Goal: Task Accomplishment & Management: Use online tool/utility

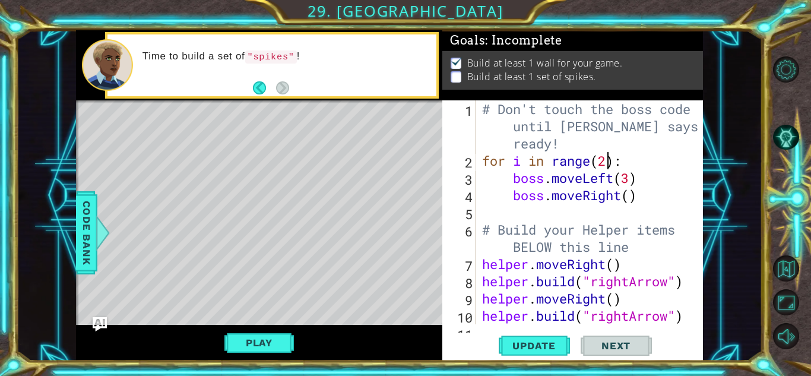
click at [610, 162] on div "# Don't touch the boss code until [PERSON_NAME] says you're ready! for i in ran…" at bounding box center [593, 246] width 226 height 293
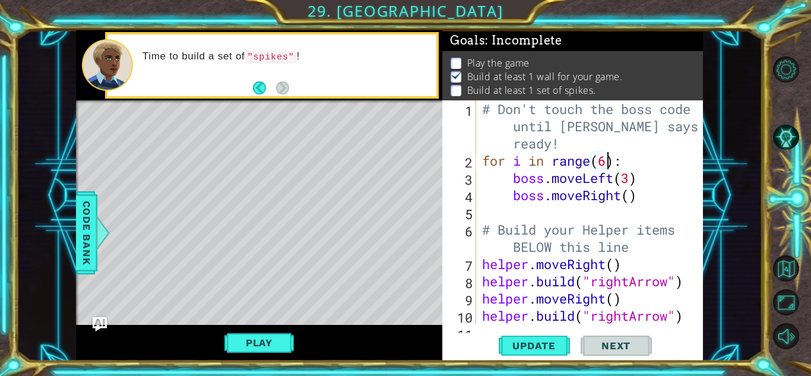
scroll to position [0, 6]
type textarea "for i in range(67):"
click at [511, 340] on span "Update" at bounding box center [534, 346] width 67 height 12
click at [505, 354] on button "Update" at bounding box center [534, 345] width 71 height 26
click at [246, 341] on button "Play" at bounding box center [258, 342] width 69 height 23
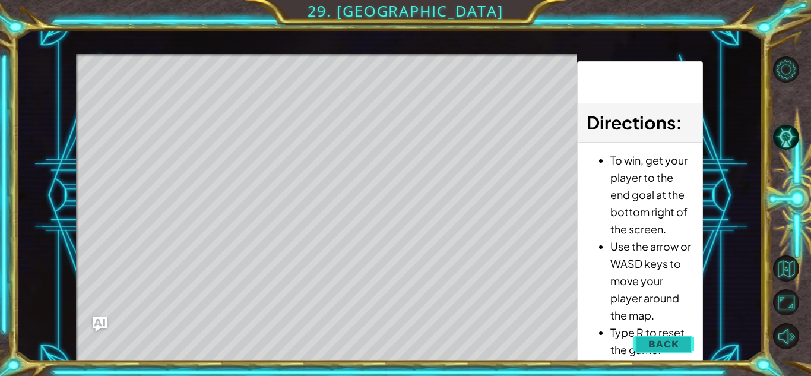
click at [667, 340] on span "Back" at bounding box center [663, 344] width 30 height 12
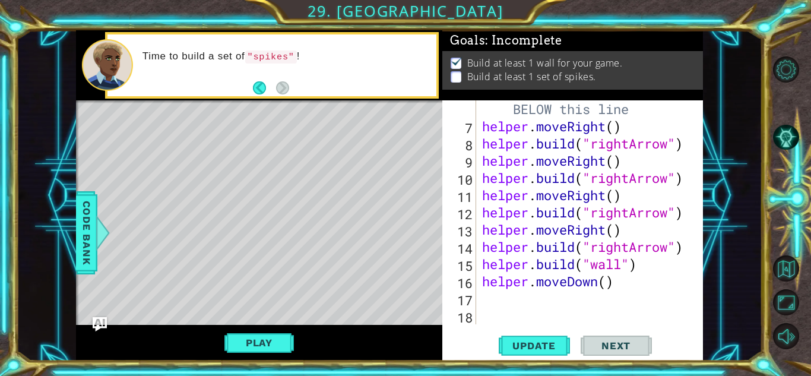
scroll to position [138, 0]
click at [634, 298] on div "# Build your Helper items BELOW this line helper . moveRight ( ) helper . build…" at bounding box center [593, 220] width 226 height 275
click at [635, 292] on div "# Build your Helper items BELOW this line helper . moveRight ( ) helper . build…" at bounding box center [593, 220] width 226 height 275
click at [805, 21] on div "1 ההההההההההההההההההההההההההההההההההההההההההההההההההההההההההההההההההההההההההההה…" at bounding box center [405, 188] width 811 height 376
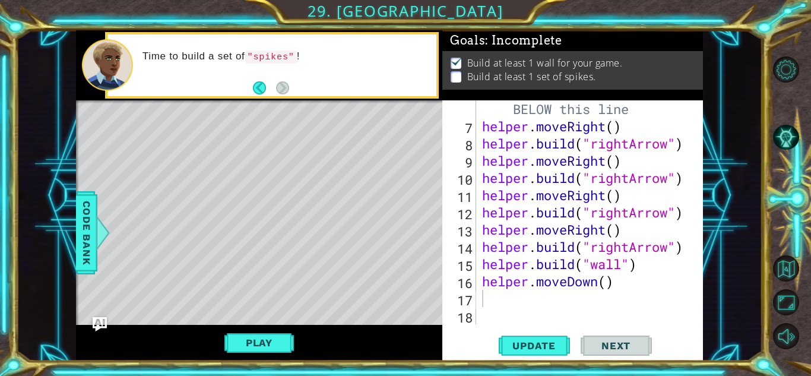
type textarea "helper.moveDown()"
click at [616, 287] on div "# Build your Helper items BELOW this line helper . moveRight ( ) helper . build…" at bounding box center [593, 220] width 226 height 275
click at [595, 302] on div "# Build your Helper items BELOW this line helper . moveRight ( ) helper . build…" at bounding box center [593, 220] width 226 height 275
type textarea "k"
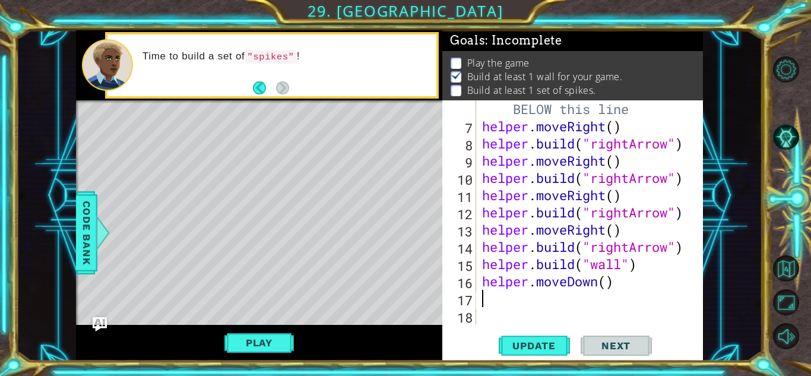
type textarea "h"
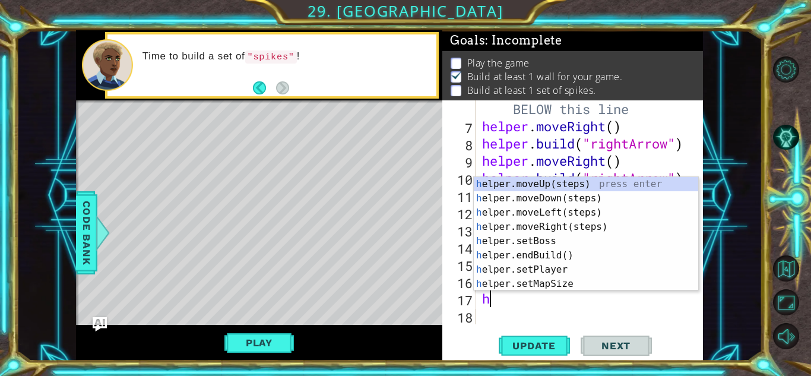
click at [571, 314] on div "# Build your Helper items BELOW this line helper . moveRight ( ) helper . build…" at bounding box center [593, 220] width 226 height 275
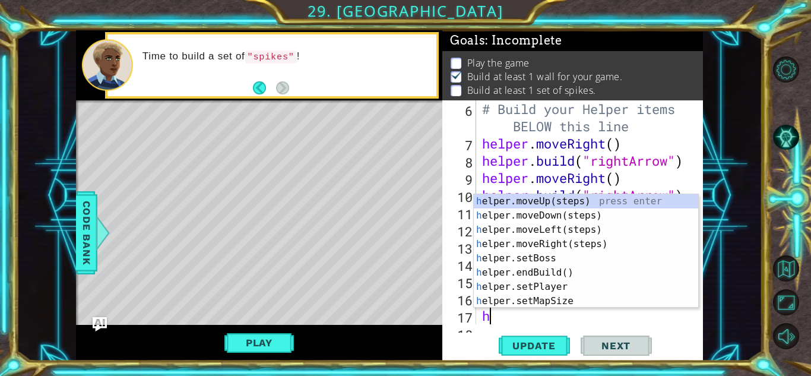
scroll to position [138, 0]
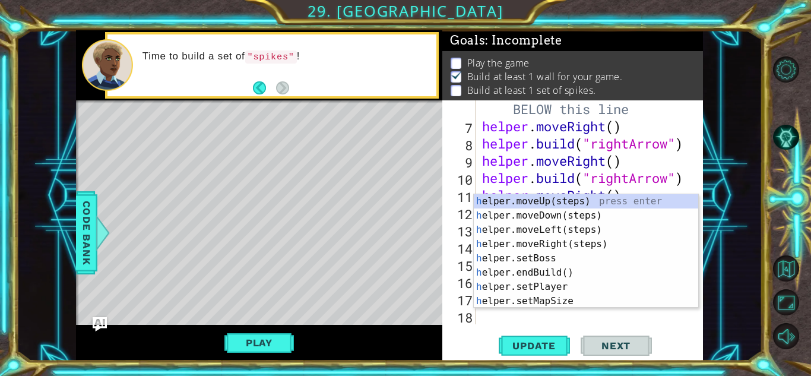
type textarea "h"
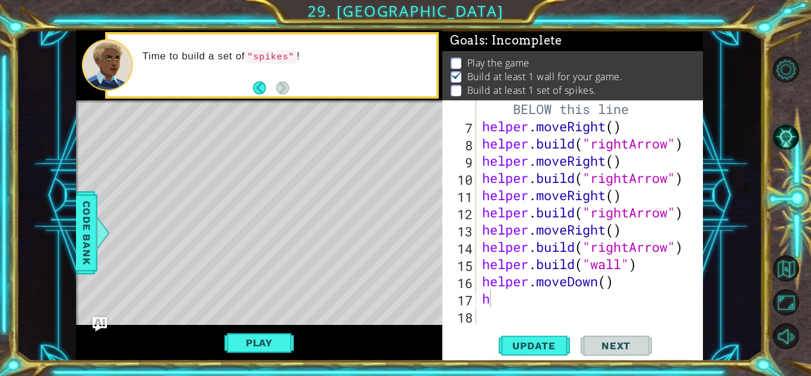
click at [487, 347] on div "Update Next" at bounding box center [575, 345] width 261 height 26
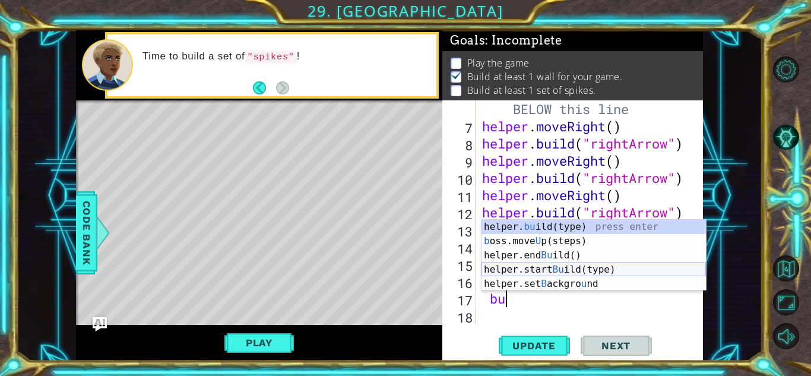
click at [620, 268] on div "helper. bu ild(type) press enter b oss.move U p(steps) press enter helper.end B…" at bounding box center [594, 270] width 224 height 100
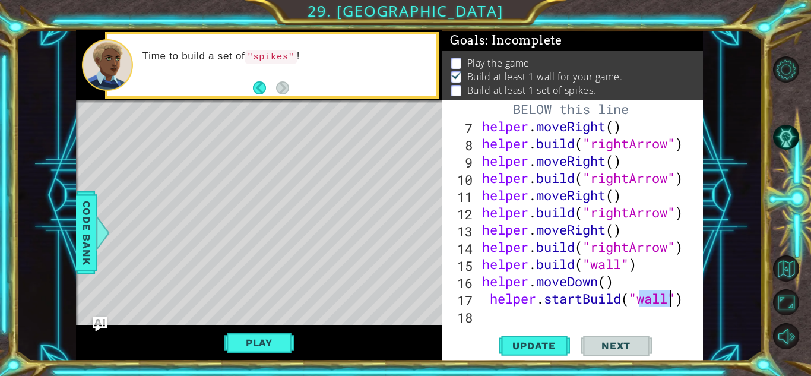
type textarea "helper.startBuild("wall")"
click at [591, 319] on div "# Build your Helper items BELOW this line helper . moveRight ( ) helper . build…" at bounding box center [593, 220] width 226 height 275
click at [541, 346] on span "Update" at bounding box center [534, 346] width 67 height 12
click at [487, 298] on div "# Build your Helper items BELOW this line helper . moveRight ( ) helper . build…" at bounding box center [593, 220] width 226 height 275
type textarea "helper.startBuild("wall")"
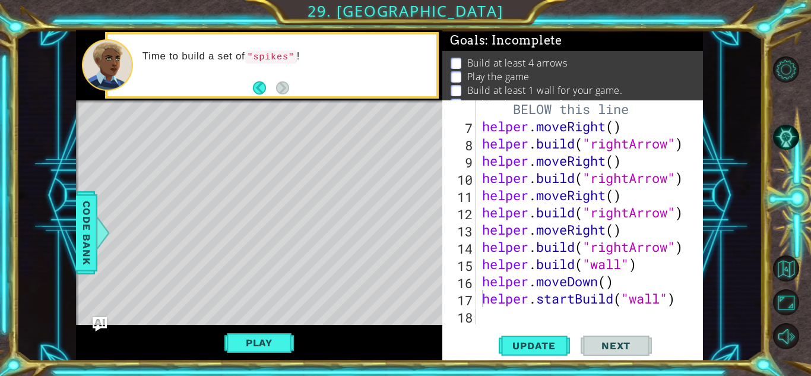
click at [275, 322] on div "Level Map" at bounding box center [350, 275] width 549 height 350
click at [268, 346] on button "Play" at bounding box center [258, 342] width 69 height 23
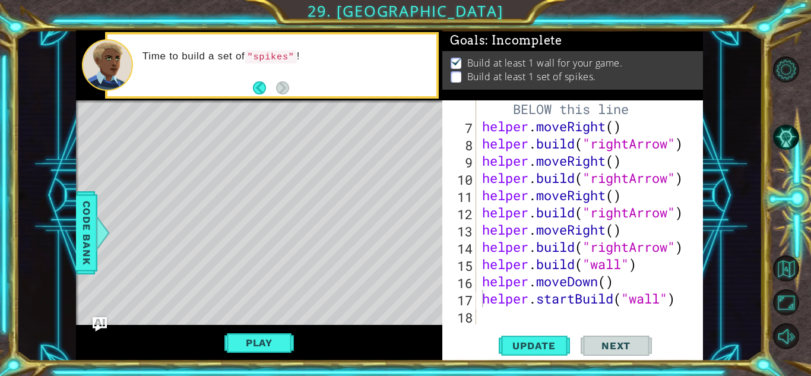
click at [485, 313] on div "# Build your Helper items BELOW this line helper . moveRight ( ) helper . build…" at bounding box center [593, 220] width 226 height 275
type textarea "m"
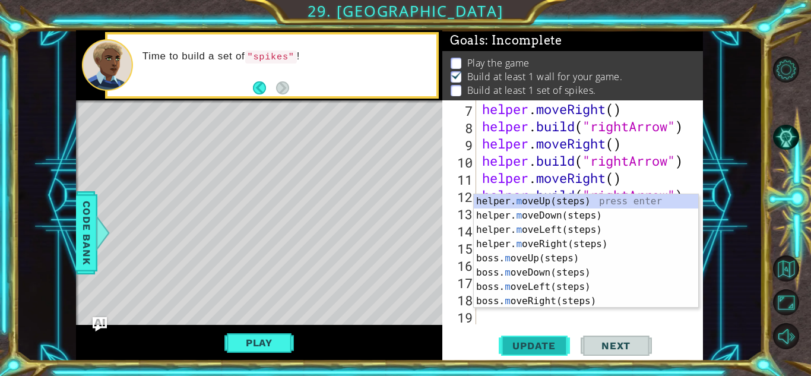
scroll to position [155, 0]
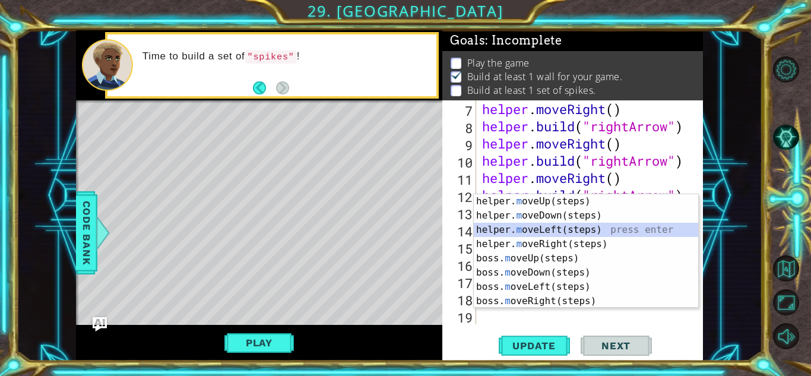
click at [578, 230] on div "helper. m oveUp(steps) press enter helper. m oveDown(steps) press enter helper.…" at bounding box center [586, 265] width 224 height 142
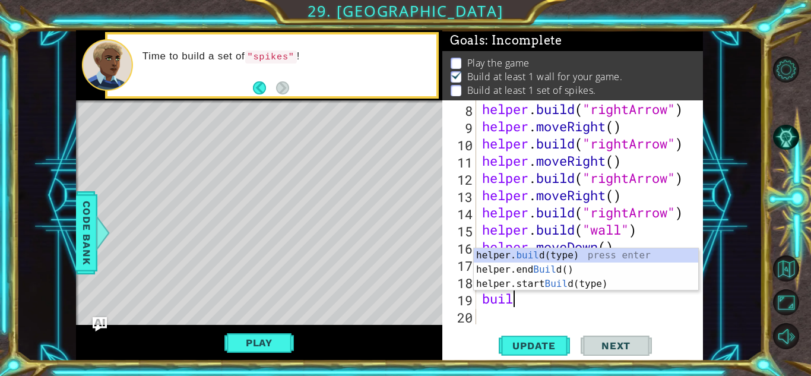
scroll to position [0, 1]
click at [575, 255] on div "helper. buil d(type) press enter helper.end Buil d() press enter helper.start B…" at bounding box center [586, 283] width 224 height 71
type textarea "[DOMAIN_NAME]("wall")"
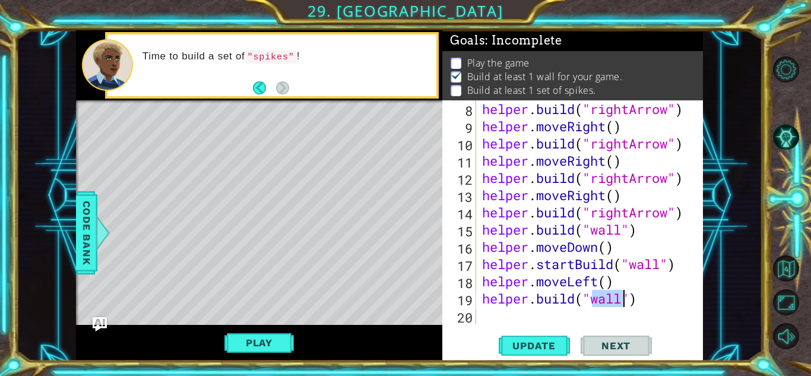
click at [597, 322] on div "helper . build ( "rightArrow" ) helper . moveRight ( ) helper . build ( "rightA…" at bounding box center [593, 229] width 226 height 258
click at [547, 330] on div "8 9 10 11 12 13 14 15 16 17 18 19 20 helper . build ( "rightArrow" ) helper . m…" at bounding box center [572, 230] width 261 height 260
click at [547, 341] on span "Update" at bounding box center [534, 346] width 67 height 12
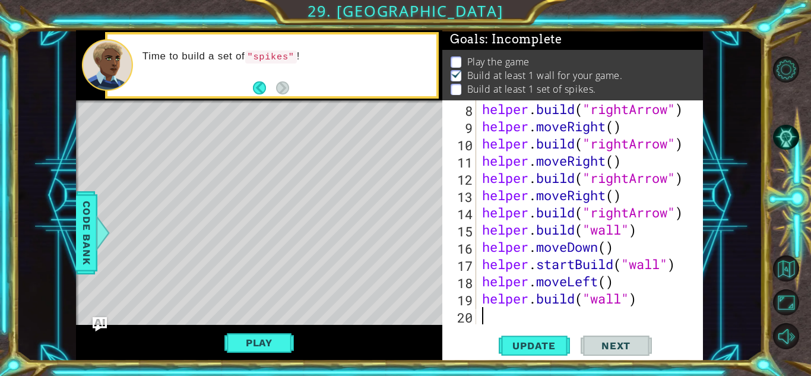
type textarea "m"
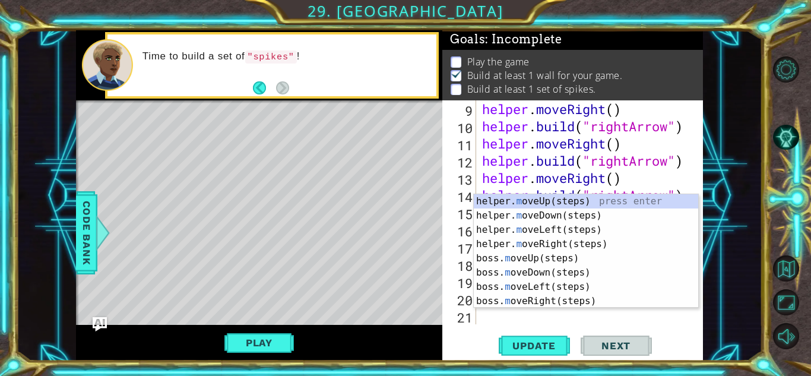
scroll to position [189, 0]
click at [576, 229] on div "helper. m oveUp(steps) press enter helper. m oveDown(steps) press enter helper.…" at bounding box center [586, 265] width 224 height 142
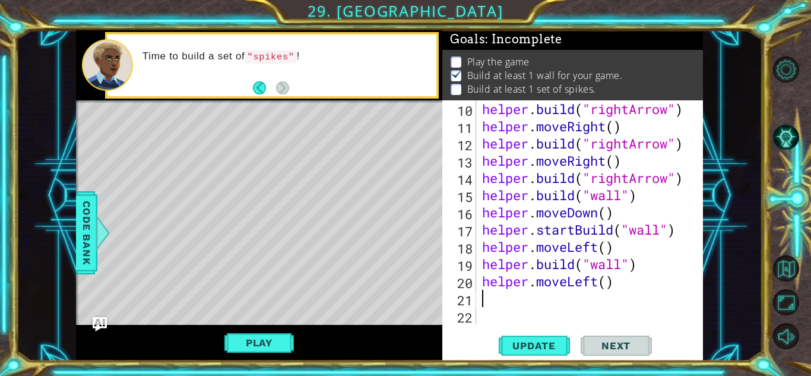
scroll to position [207, 0]
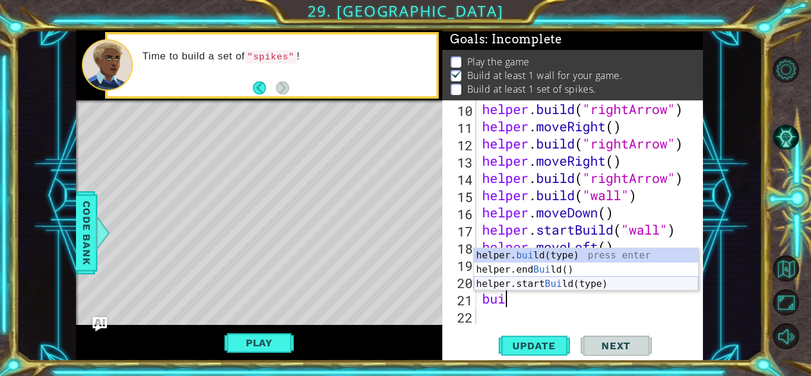
click at [584, 286] on div "helper. [PERSON_NAME](type) press enter helper.end [PERSON_NAME]() press enter …" at bounding box center [586, 283] width 224 height 71
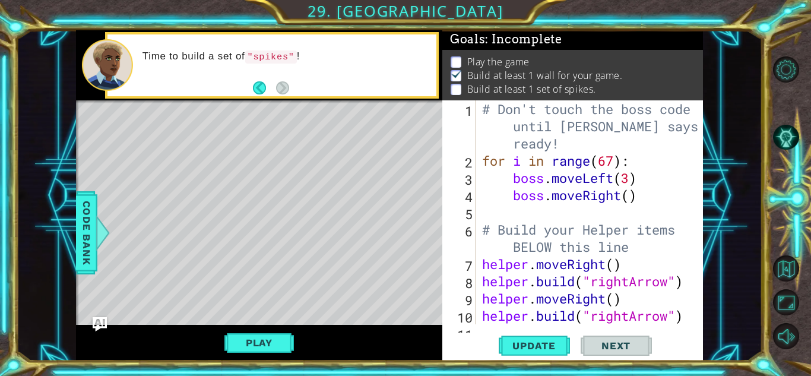
scroll to position [0, 0]
click at [633, 199] on div "# Don't touch the boss code until [PERSON_NAME] says you're ready! for i in ran…" at bounding box center [593, 246] width 226 height 293
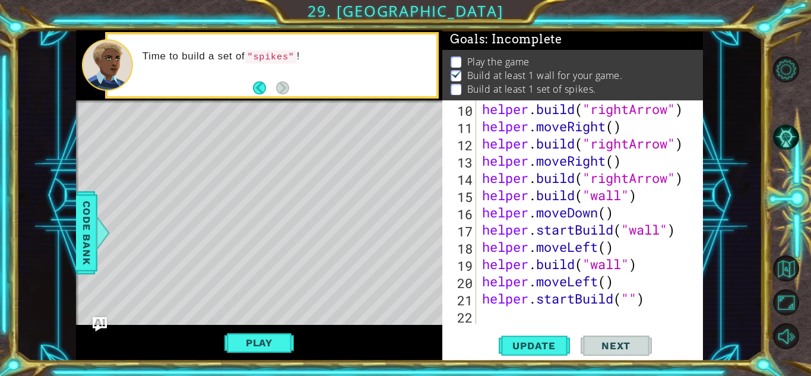
scroll to position [207, 0]
click at [628, 300] on div "helper . build ( "rightArrow" ) helper . moveRight ( ) helper . build ( "rightA…" at bounding box center [593, 229] width 226 height 258
type textarea "helper.startBuild("spikes")"
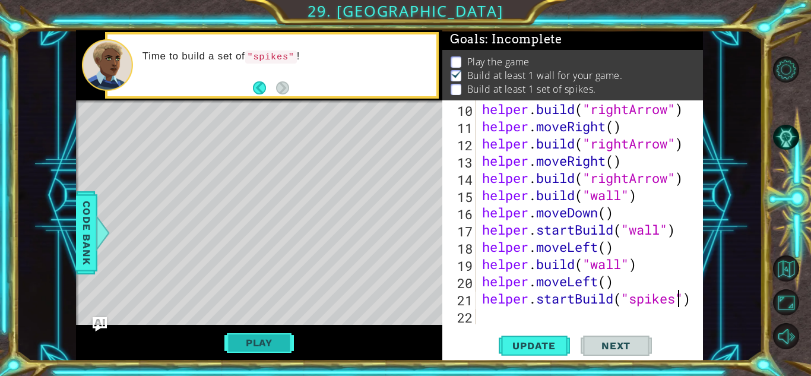
click at [240, 346] on button "Play" at bounding box center [258, 342] width 69 height 23
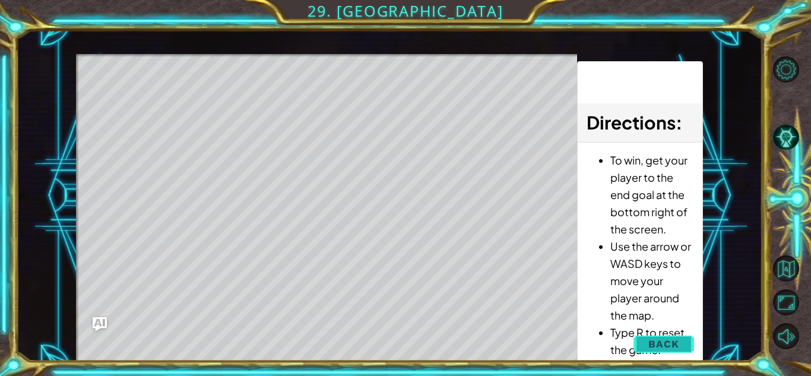
click at [670, 351] on button "Back" at bounding box center [664, 344] width 60 height 24
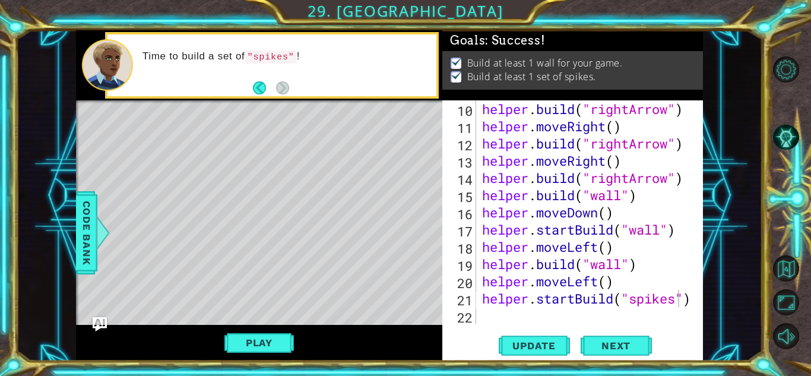
scroll to position [0, 0]
click at [272, 349] on button "Play" at bounding box center [258, 342] width 69 height 23
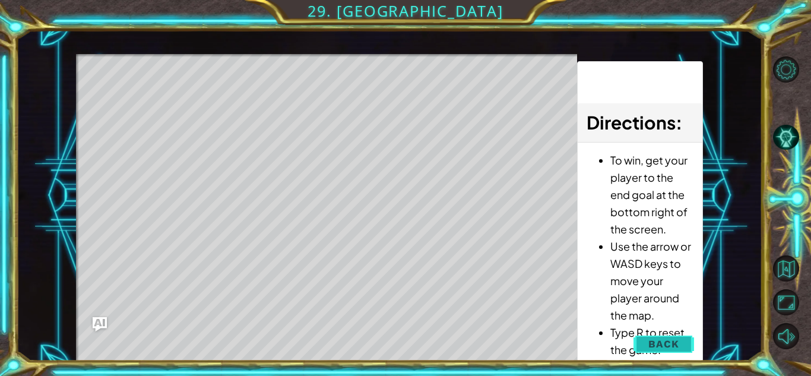
click at [657, 351] on button "Back" at bounding box center [664, 344] width 60 height 24
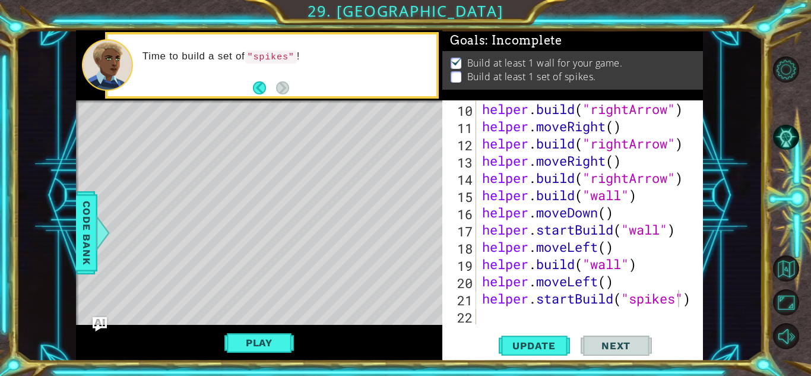
click at [598, 316] on div "helper . build ( "rightArrow" ) helper . moveRight ( ) helper . build ( "rightA…" at bounding box center [593, 229] width 226 height 258
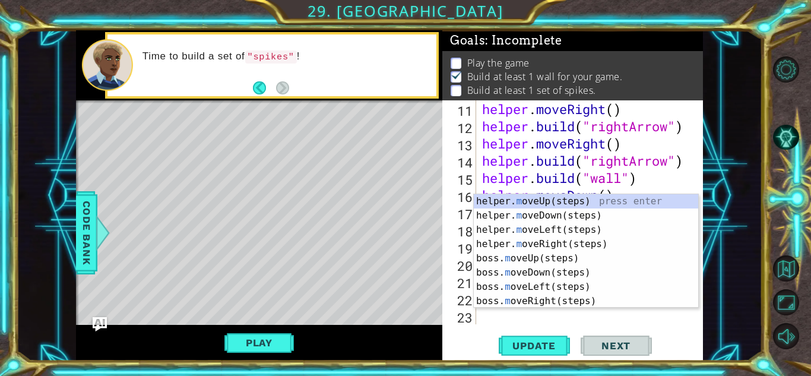
type textarea "mo"
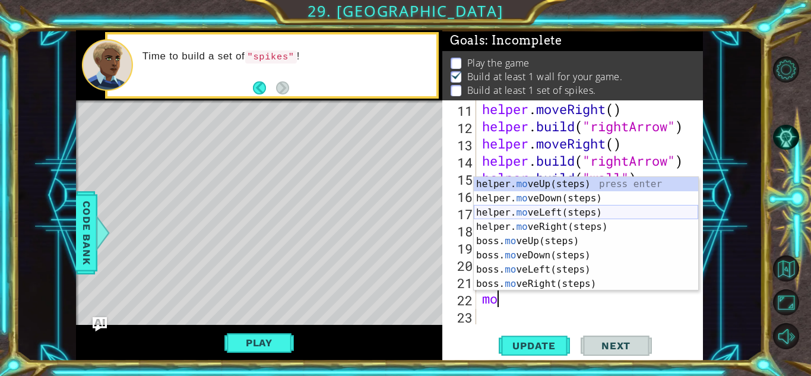
click at [601, 209] on div "helper. mo veUp(steps) press enter helper. mo veDown(steps) press enter helper.…" at bounding box center [586, 248] width 224 height 142
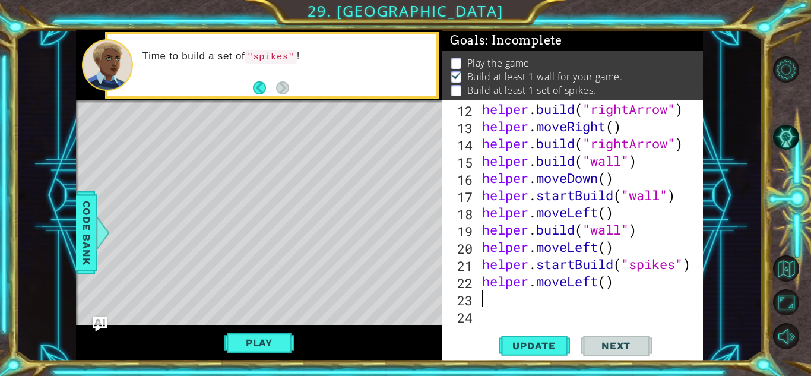
scroll to position [241, 0]
click at [606, 286] on div "helper . build ( "rightArrow" ) helper . moveRight ( ) helper . build ( "rightA…" at bounding box center [593, 229] width 226 height 258
type textarea "helper.moveLeft(2)"
click at [560, 321] on div "helper . build ( "rightArrow" ) helper . moveRight ( ) helper . build ( "rightA…" at bounding box center [593, 229] width 226 height 258
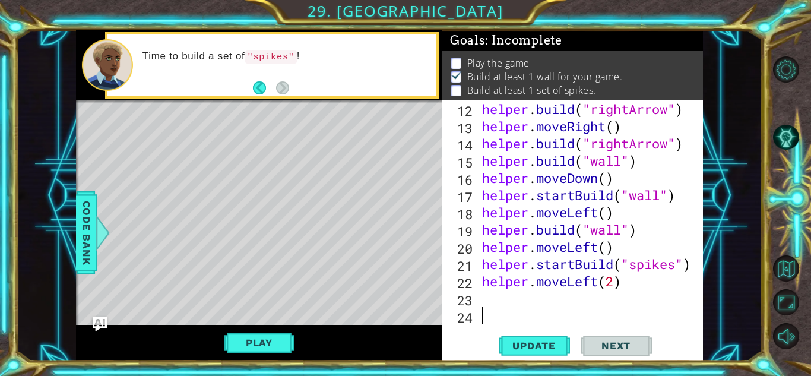
scroll to position [0, 0]
click at [546, 297] on div "helper . build ( "rightArrow" ) helper . moveRight ( ) helper . build ( "rightA…" at bounding box center [593, 229] width 226 height 258
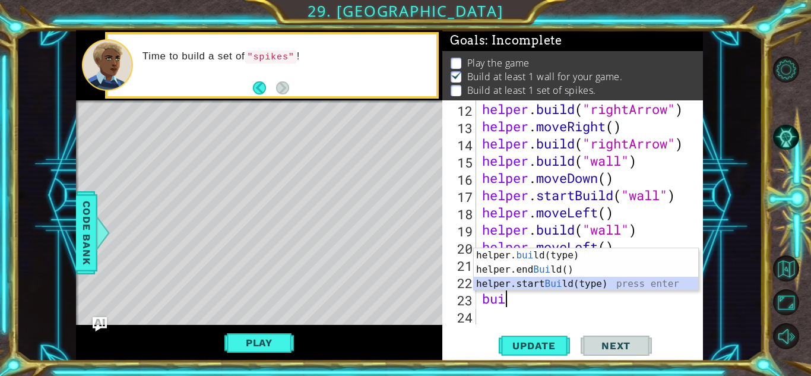
click at [554, 283] on div "helper. [PERSON_NAME](type) press enter helper.end [PERSON_NAME]() press enter …" at bounding box center [586, 283] width 224 height 71
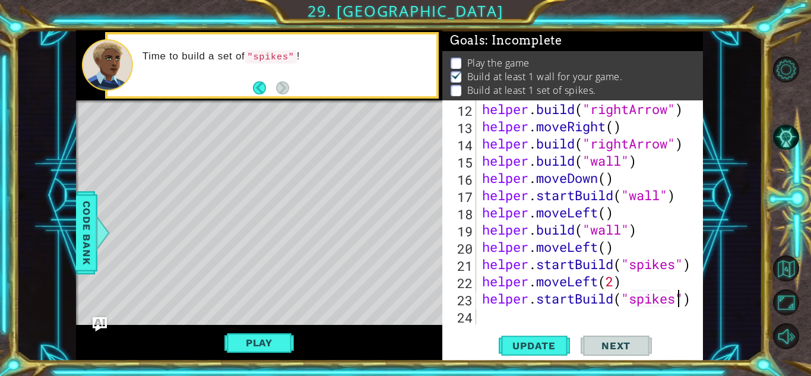
scroll to position [0, 9]
click at [559, 346] on span "Update" at bounding box center [534, 346] width 67 height 12
click at [541, 337] on button "Update" at bounding box center [534, 345] width 71 height 26
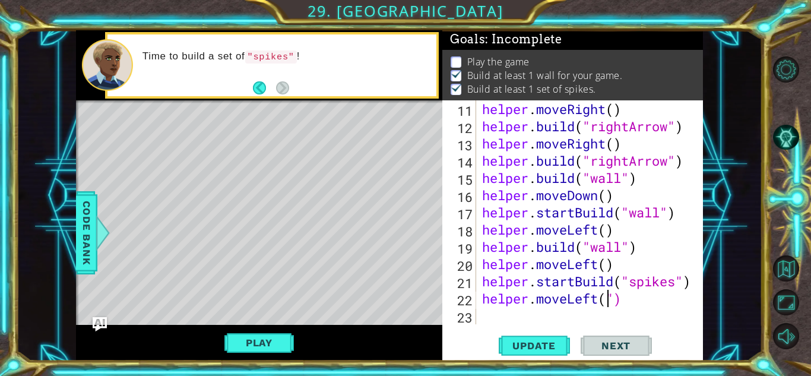
type textarea "helper.moveLeft")"
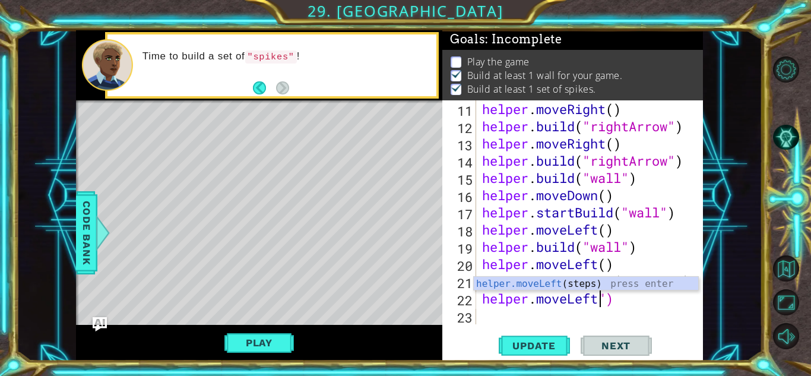
click at [624, 311] on div "helper . moveRight ( ) helper . build ( "rightArrow" ) helper . moveRight ( ) h…" at bounding box center [593, 229] width 226 height 258
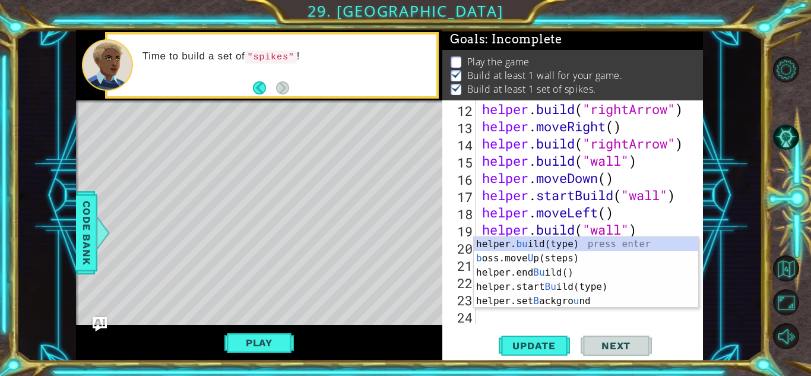
scroll to position [241, 0]
click at [604, 240] on div "helper. bu ild(type) press enter b oss.move U p(steps) press enter helper.end B…" at bounding box center [586, 287] width 224 height 100
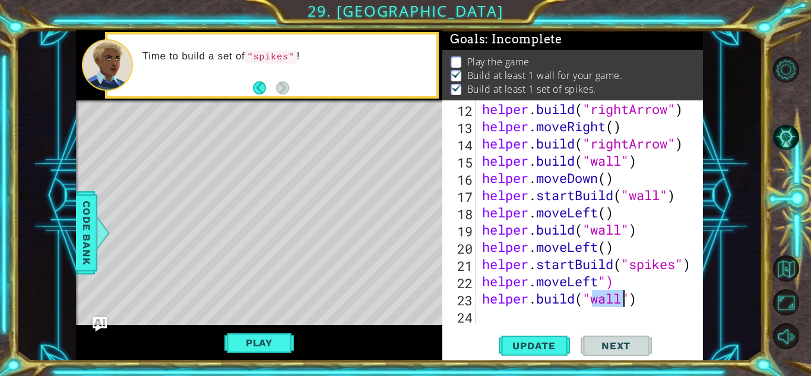
click at [537, 284] on div "helper . build ( "rightArrow" ) helper . moveRight ( ) helper . build ( "rightA…" at bounding box center [593, 229] width 226 height 258
click at [648, 301] on div "helper . build ( "rightArrow" ) helper . moveRight ( ) helper . build ( "rightA…" at bounding box center [593, 229] width 226 height 258
click at [632, 283] on div "helper . build ( "rightArrow" ) helper . moveRight ( ) helper . build ( "rightA…" at bounding box center [593, 229] width 226 height 258
click at [553, 281] on div "helper . build ( "rightArrow" ) helper . moveRight ( ) helper . build ( "rightA…" at bounding box center [593, 229] width 226 height 258
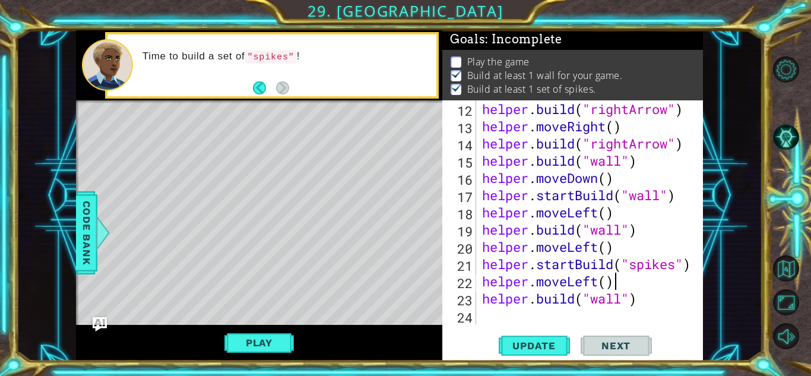
scroll to position [0, 5]
drag, startPoint x: 623, startPoint y: 303, endPoint x: 595, endPoint y: 305, distance: 28.6
click at [595, 305] on div "helper . build ( "rightArrow" ) helper . moveRight ( ) helper . build ( "rightA…" at bounding box center [593, 229] width 226 height 258
click at [543, 344] on span "Update" at bounding box center [534, 346] width 67 height 12
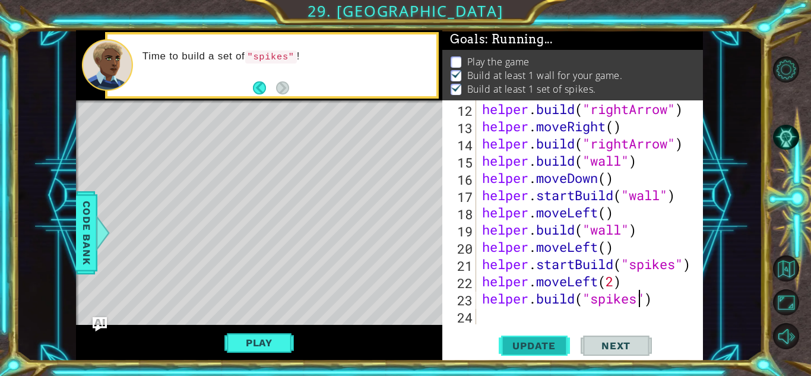
click at [558, 342] on span "Update" at bounding box center [534, 346] width 67 height 12
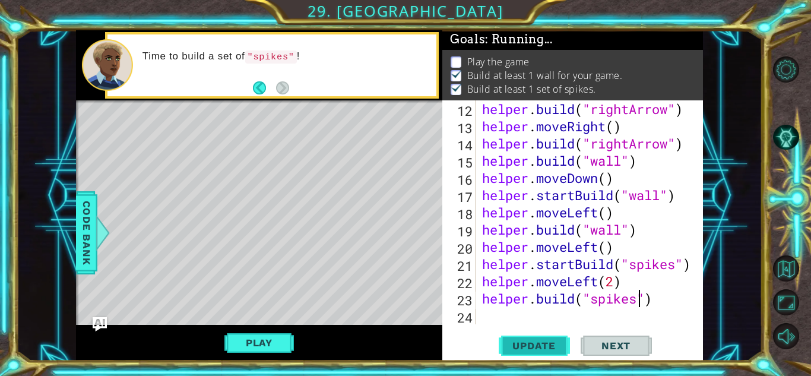
click at [558, 342] on span "Update" at bounding box center [534, 346] width 67 height 12
click at [280, 341] on button "Play" at bounding box center [258, 342] width 69 height 23
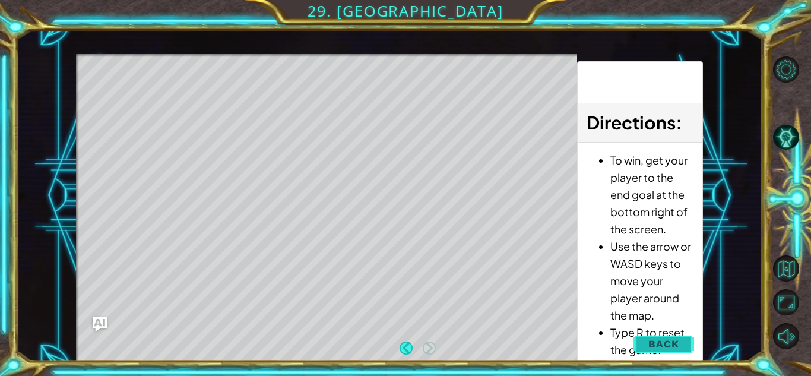
click at [664, 340] on span "Back" at bounding box center [663, 344] width 30 height 12
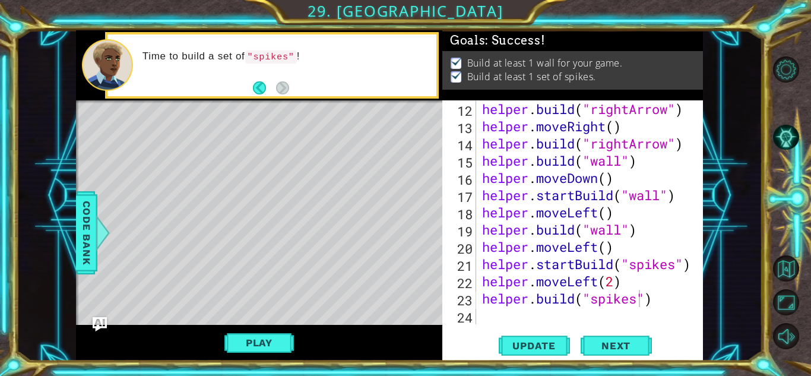
scroll to position [0, 0]
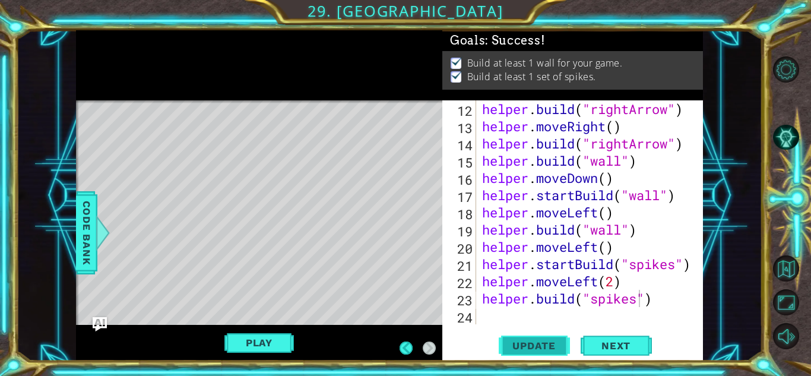
click at [536, 337] on button "Update" at bounding box center [534, 345] width 71 height 26
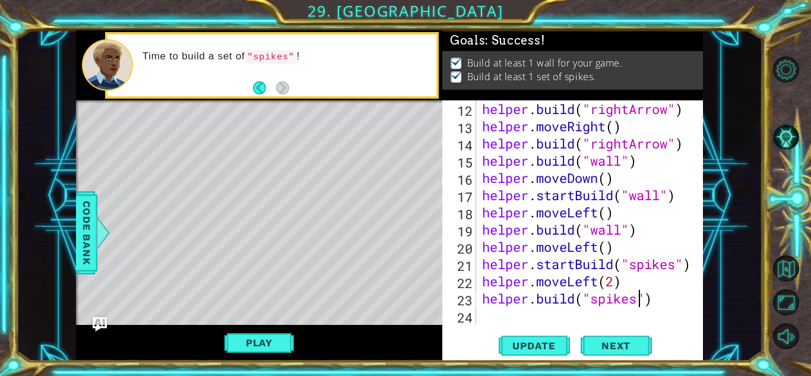
click at [617, 280] on div "helper . build ( "rightArrow" ) helper . moveRight ( ) helper . build ( "rightA…" at bounding box center [593, 229] width 226 height 258
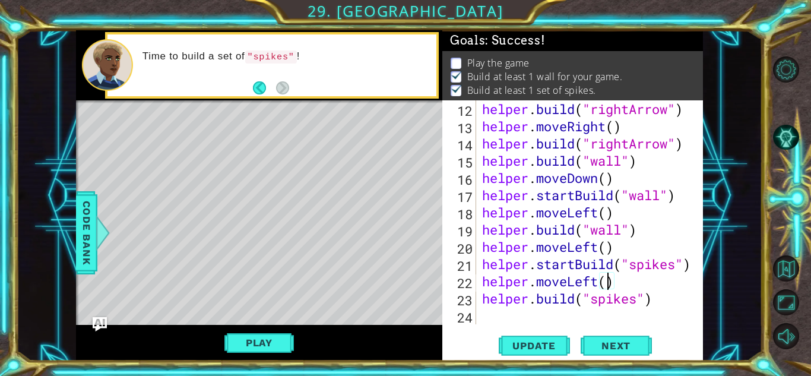
scroll to position [0, 5]
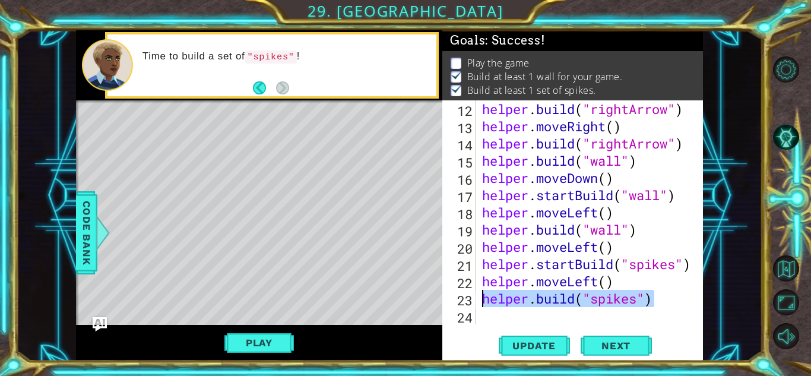
drag, startPoint x: 663, startPoint y: 297, endPoint x: 438, endPoint y: 304, distance: 224.5
click at [438, 304] on div "1 ההההההההההההההההההההההההההההההההההההההההההההההההההההההההההההההההההההההההההההה…" at bounding box center [389, 195] width 627 height 331
type textarea "[DOMAIN_NAME]("spikes")"
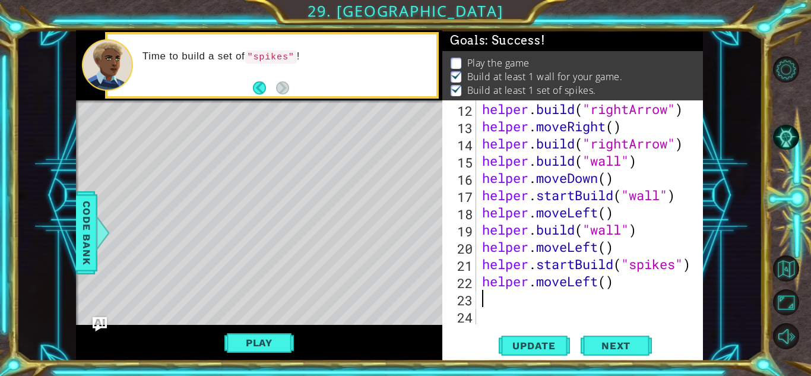
click at [619, 236] on div "helper . build ( "rightArrow" ) helper . moveRight ( ) helper . build ( "rightA…" at bounding box center [593, 229] width 226 height 258
drag, startPoint x: 663, startPoint y: 196, endPoint x: 628, endPoint y: 196, distance: 34.4
click at [628, 196] on div "helper . build ( "rightArrow" ) helper . moveRight ( ) helper . build ( "rightA…" at bounding box center [593, 229] width 226 height 258
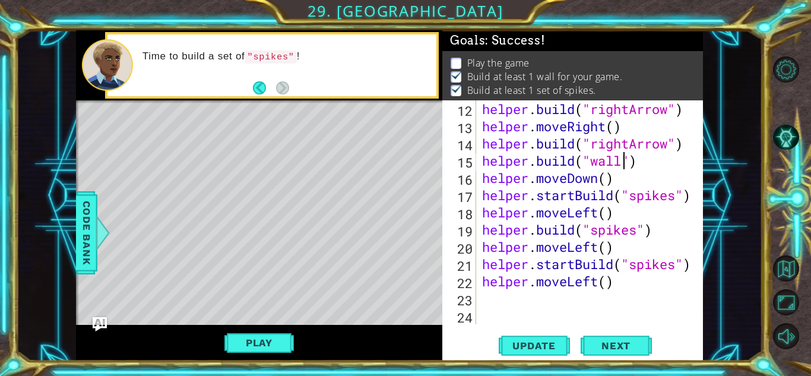
click at [623, 156] on div "helper . build ( "rightArrow" ) helper . moveRight ( ) helper . build ( "rightA…" at bounding box center [593, 229] width 226 height 258
click at [670, 143] on div "helper . build ( "rightArrow" ) helper . moveRight ( ) helper . build ( "rightA…" at bounding box center [593, 229] width 226 height 258
click at [638, 144] on div "helper . build ( "rightArrow" ) helper . moveRight ( ) helper . build ( "righta…" at bounding box center [593, 229] width 226 height 258
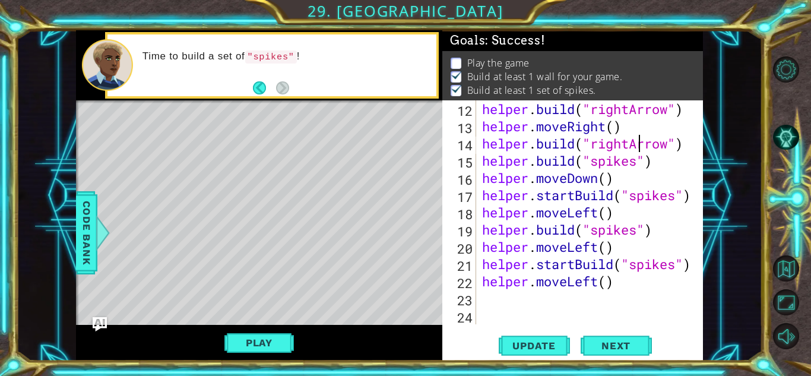
scroll to position [0, 7]
type textarea "[DOMAIN_NAME]("rightArrow")"
click at [594, 345] on span "Next" at bounding box center [616, 349] width 53 height 12
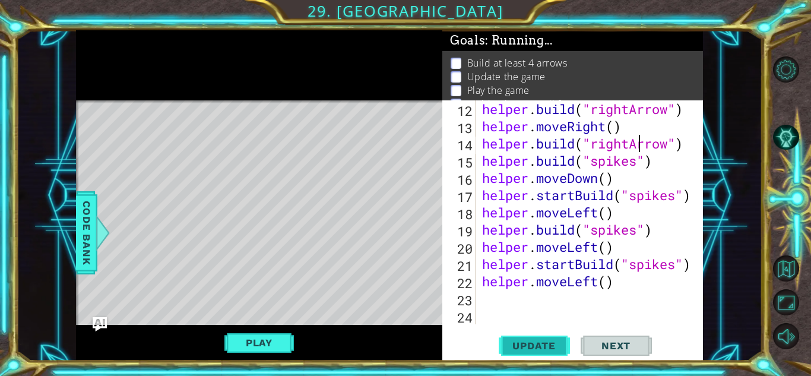
click at [557, 352] on button "Update" at bounding box center [534, 345] width 71 height 26
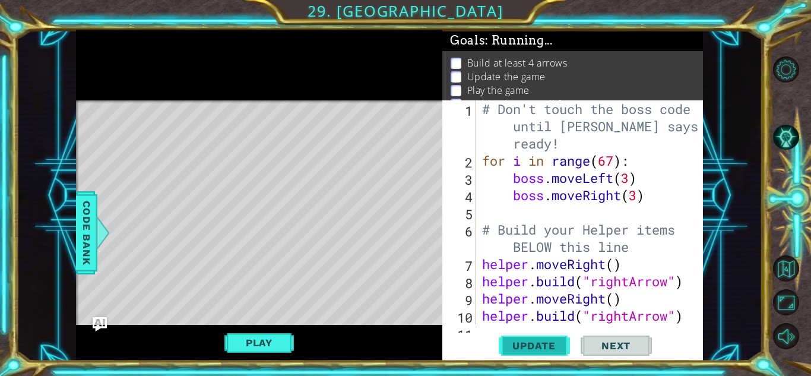
scroll to position [0, 0]
click at [538, 351] on span "Update" at bounding box center [534, 346] width 67 height 12
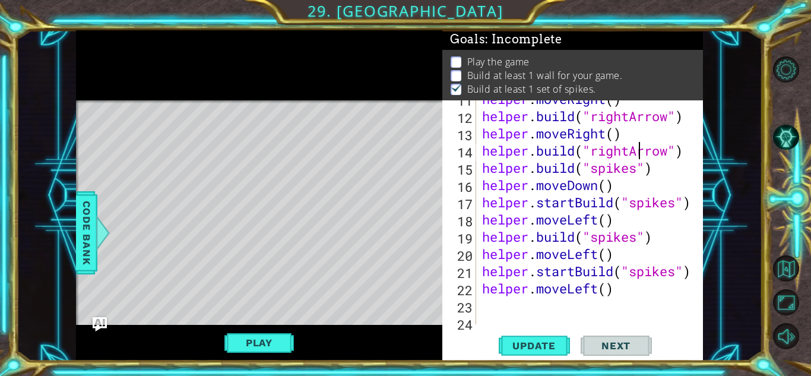
scroll to position [235, 0]
click at [553, 309] on div "helper . moveRight ( ) helper . build ( "rightArrow" ) helper . moveRight ( ) h…" at bounding box center [593, 219] width 226 height 258
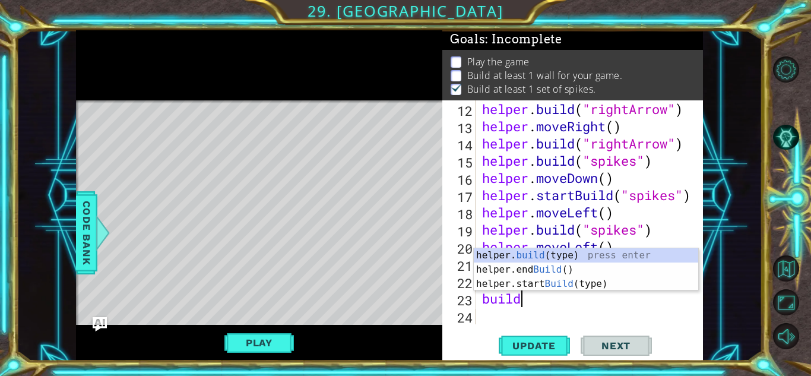
scroll to position [0, 1]
click at [568, 258] on div "helper. build (type) press enter helper.end Build () press enter helper.start B…" at bounding box center [586, 283] width 224 height 71
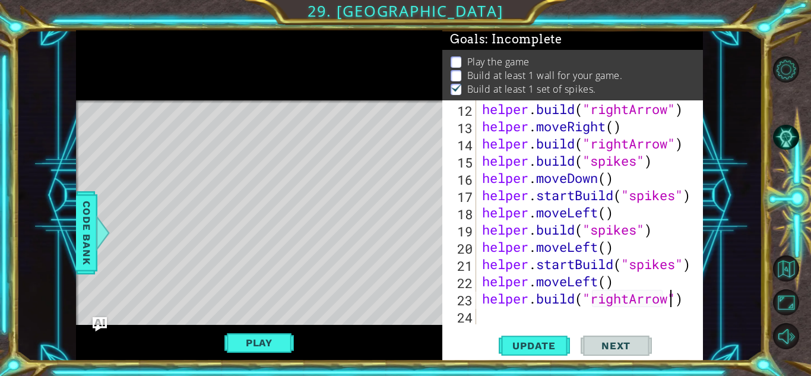
scroll to position [0, 8]
type textarea "[DOMAIN_NAME]("rightArrow")"
click at [543, 347] on span "Update" at bounding box center [534, 346] width 67 height 12
click at [556, 348] on span "Update" at bounding box center [534, 346] width 67 height 12
click at [261, 340] on button "Play" at bounding box center [258, 342] width 69 height 23
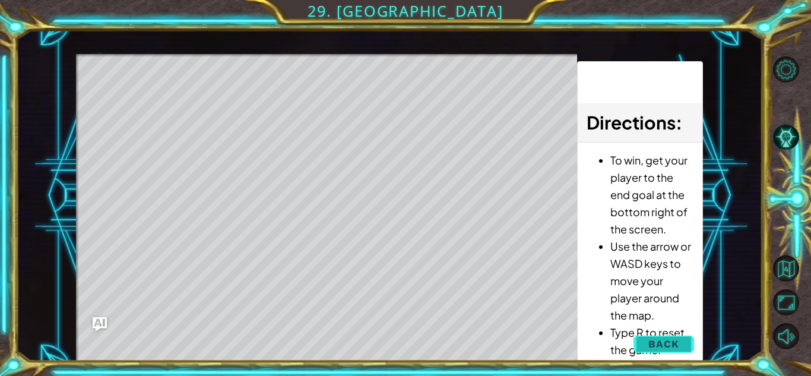
click at [658, 344] on span "Back" at bounding box center [663, 344] width 30 height 12
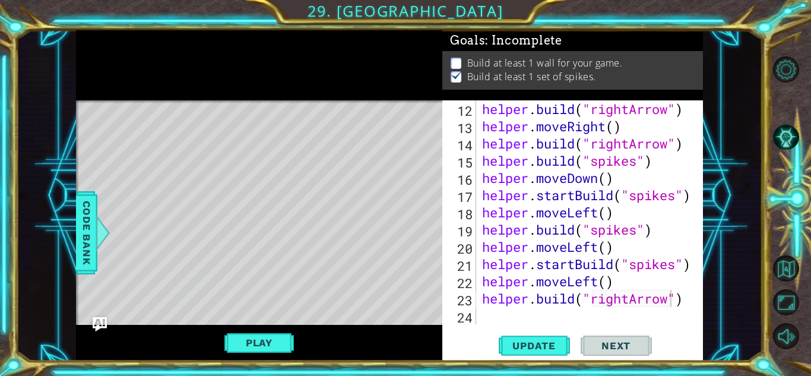
scroll to position [0, 0]
click at [540, 313] on div "helper . build ( "rightArrow" ) helper . moveRight ( ) helper . build ( "rightA…" at bounding box center [593, 229] width 226 height 258
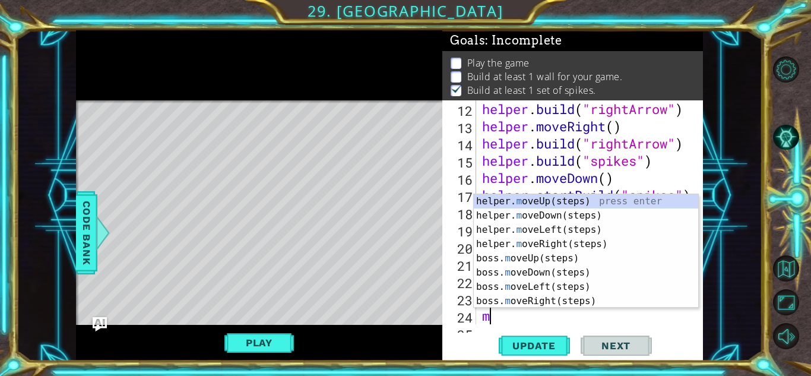
scroll to position [258, 0]
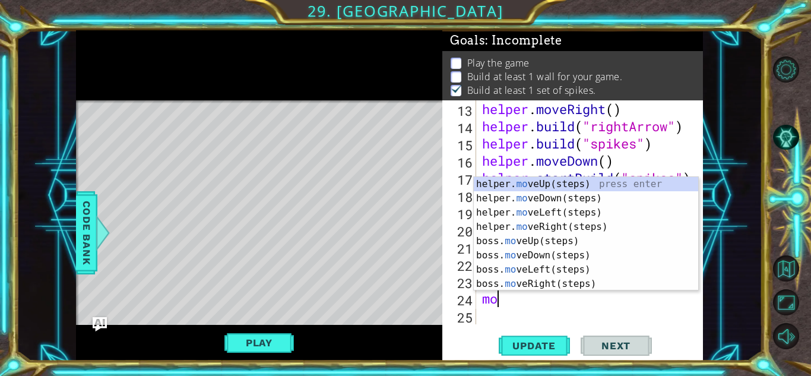
type textarea "move"
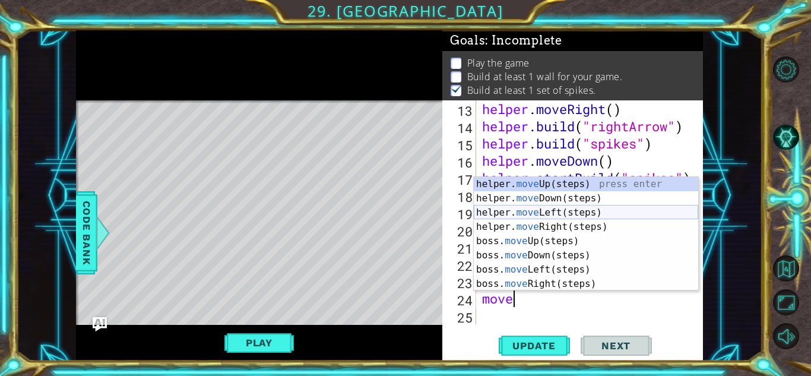
click at [556, 214] on div "helper. move Up(steps) press enter helper. move Down(steps) press enter helper.…" at bounding box center [586, 248] width 224 height 142
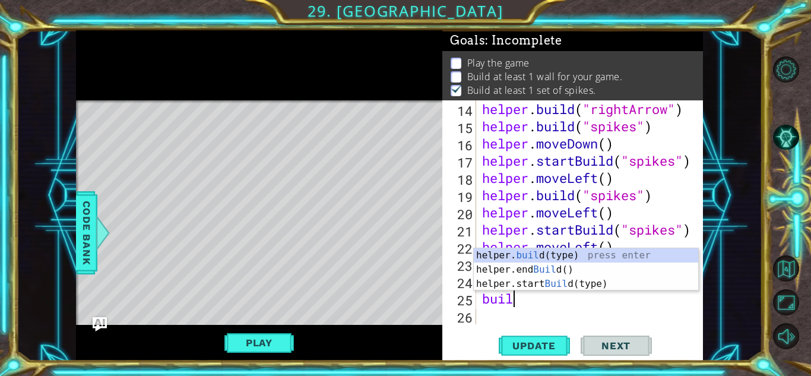
scroll to position [0, 1]
click at [574, 254] on div "helper. build (type) press enter helper.end Build () press enter helper.start B…" at bounding box center [586, 283] width 224 height 71
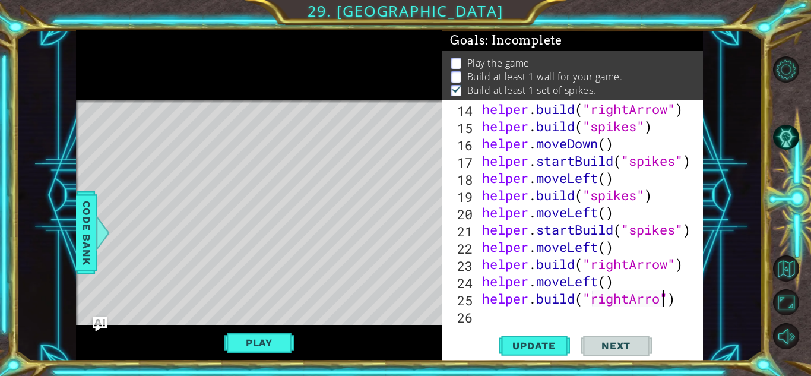
scroll to position [0, 8]
click at [548, 337] on button "Update" at bounding box center [534, 345] width 71 height 26
click at [510, 349] on span "Update" at bounding box center [534, 346] width 67 height 12
click at [281, 340] on button "Play" at bounding box center [258, 342] width 69 height 23
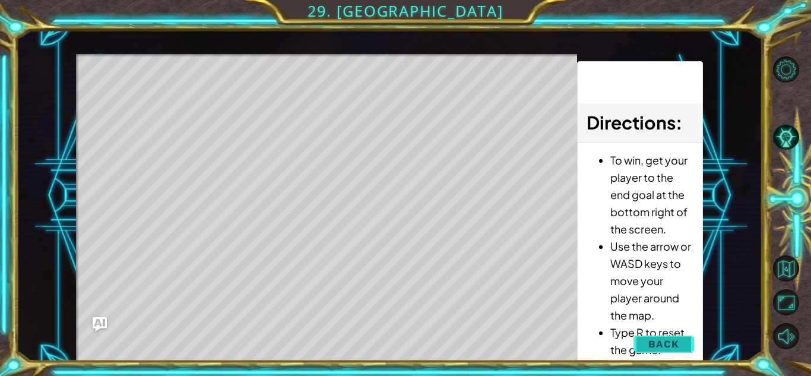
click at [661, 344] on span "Back" at bounding box center [663, 344] width 30 height 12
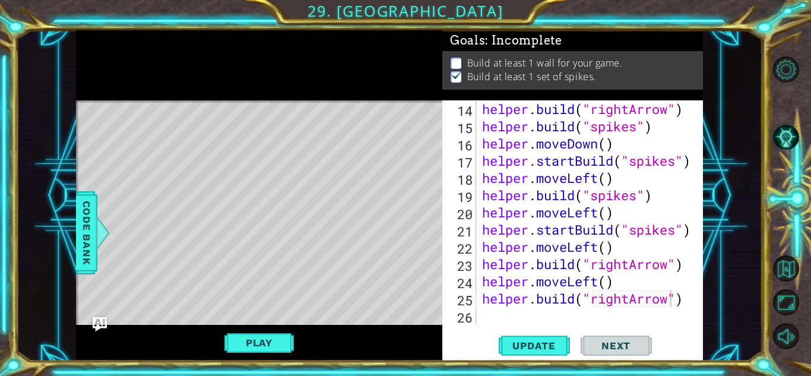
scroll to position [0, 0]
click at [283, 345] on button "Play" at bounding box center [258, 342] width 69 height 23
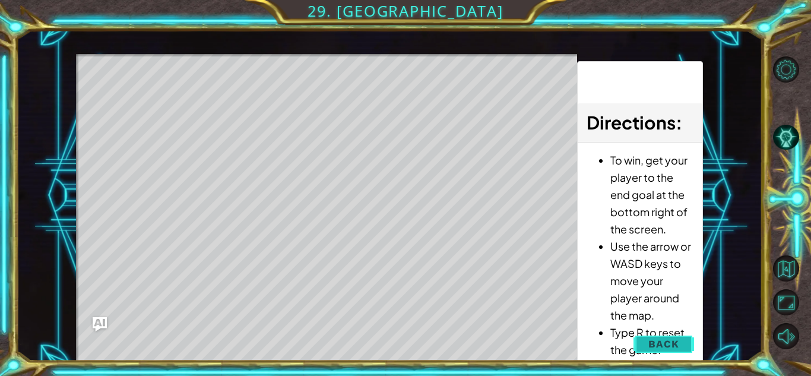
click at [669, 348] on span "Back" at bounding box center [663, 344] width 30 height 12
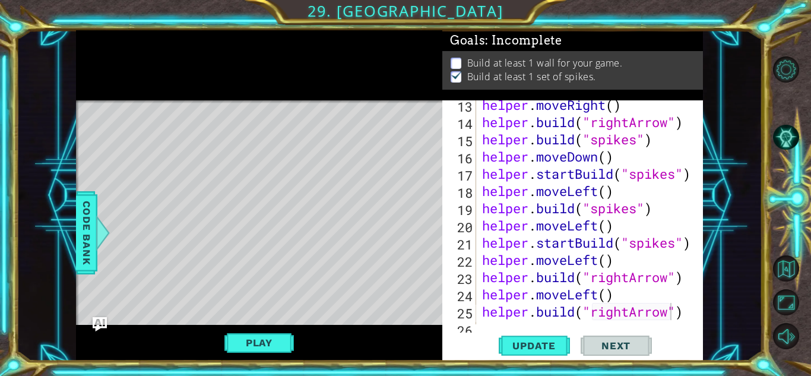
scroll to position [263, 0]
drag, startPoint x: 674, startPoint y: 273, endPoint x: 595, endPoint y: 279, distance: 79.8
click at [595, 279] on div "helper . moveRight ( ) helper . build ( "rightArrow" ) helper . build ( "spikes…" at bounding box center [593, 225] width 226 height 258
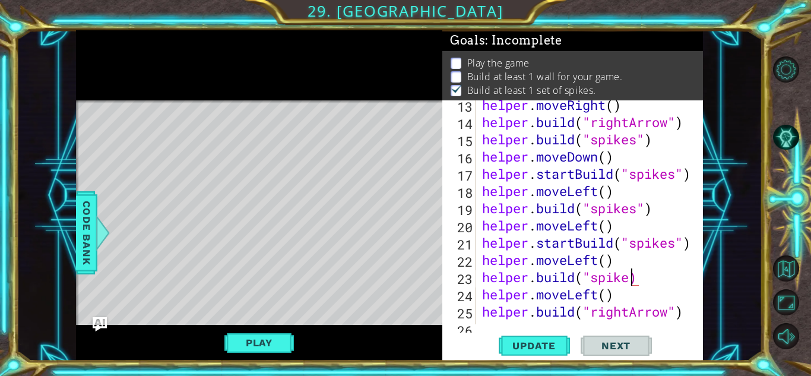
scroll to position [0, 7]
click at [551, 345] on span "Update" at bounding box center [534, 346] width 67 height 12
type textarea "[DOMAIN_NAME]("spikes")"
click at [290, 347] on button "Play" at bounding box center [258, 342] width 69 height 23
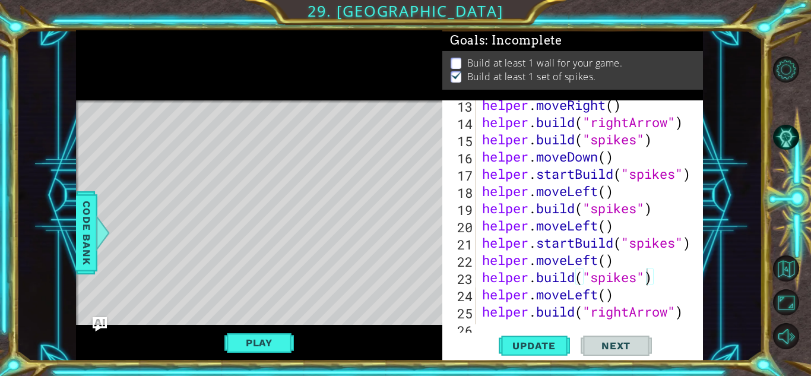
scroll to position [0, 0]
click at [502, 324] on div "helper . moveRight ( ) helper . build ( "rightArrow" ) helper . build ( "spikes…" at bounding box center [593, 225] width 226 height 258
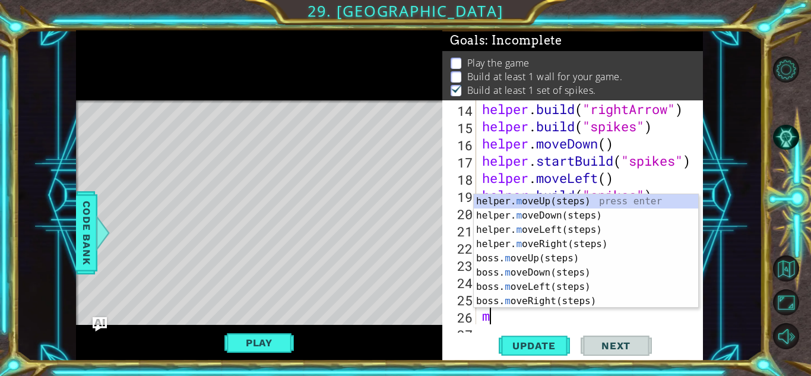
scroll to position [293, 0]
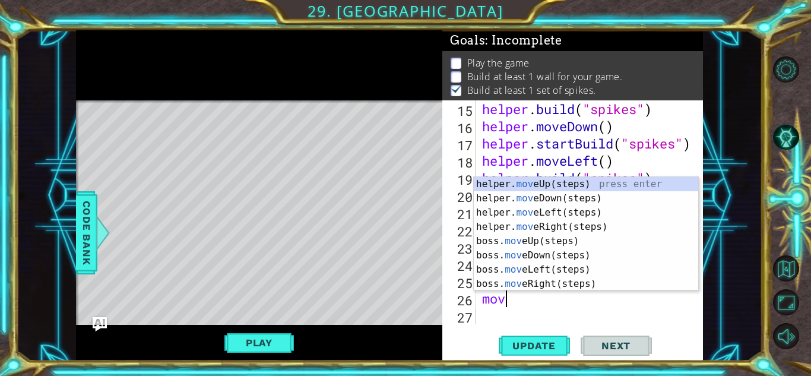
type textarea "move"
click at [559, 197] on div "helper. move Up(steps) press enter helper. move Down(steps) press enter helper.…" at bounding box center [586, 248] width 224 height 142
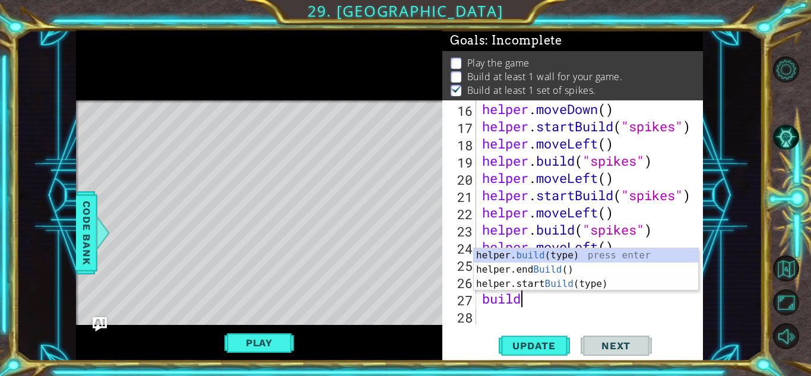
scroll to position [0, 1]
click at [562, 257] on div "helper. build (type) press enter helper.end Build () press enter helper.start B…" at bounding box center [586, 283] width 224 height 71
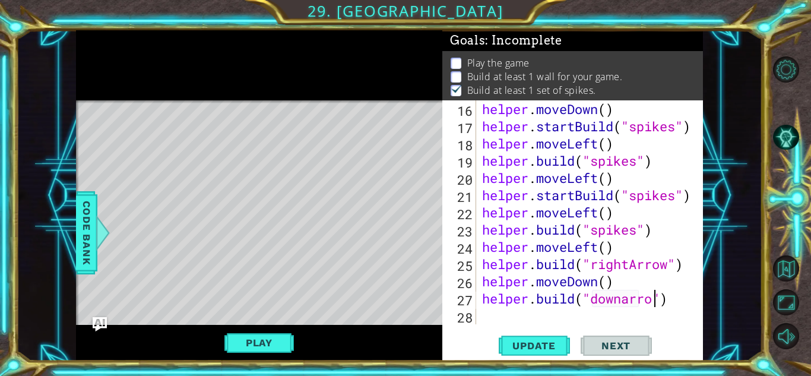
scroll to position [0, 8]
click at [629, 304] on div "helper . moveDown ( ) helper . startBuild ( "spikes" ) helper . moveLeft ( ) he…" at bounding box center [593, 229] width 226 height 258
type textarea "[DOMAIN_NAME]("downArrow")"
click at [522, 314] on div "helper . moveDown ( ) helper . startBuild ( "spikes" ) helper . moveLeft ( ) he…" at bounding box center [593, 229] width 226 height 258
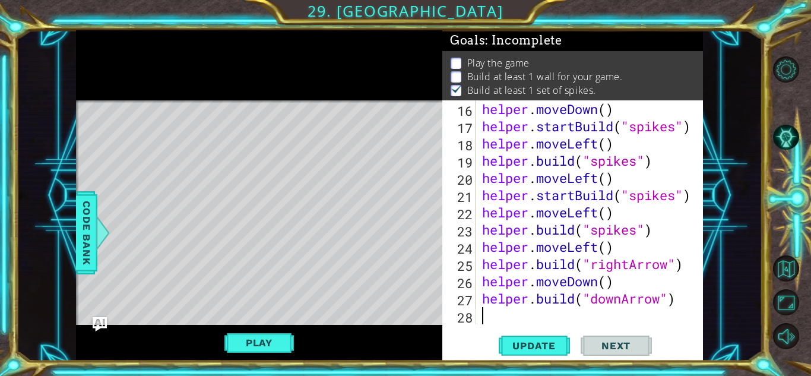
scroll to position [0, 0]
type textarea "h"
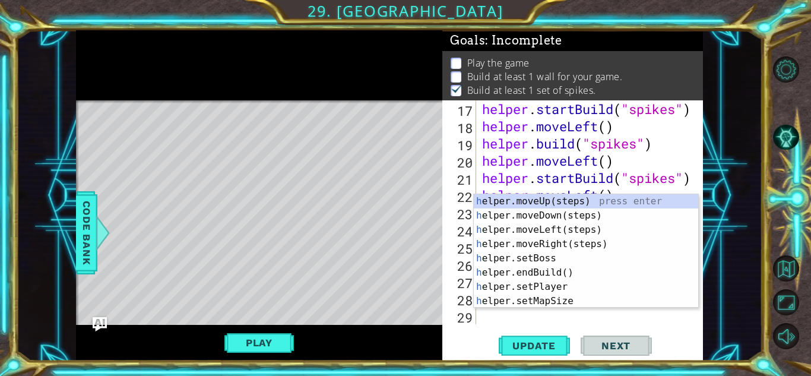
scroll to position [327, 0]
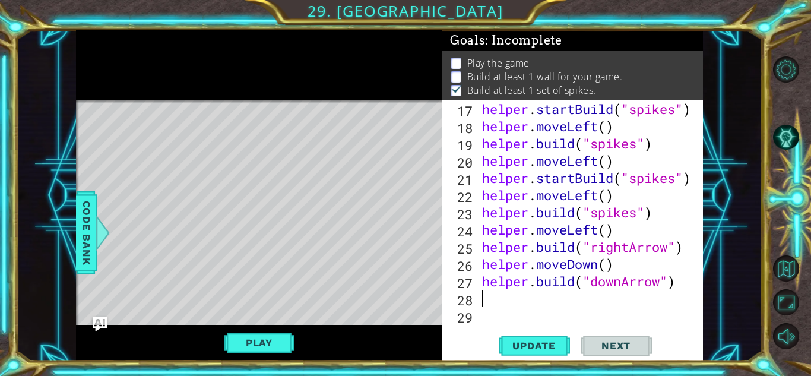
type textarea "m"
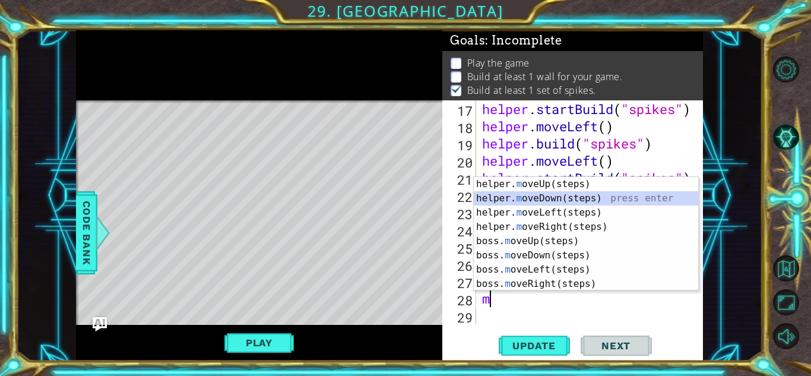
click at [579, 197] on div "helper. m oveUp(steps) press enter helper. m oveDown(steps) press enter helper.…" at bounding box center [586, 248] width 224 height 142
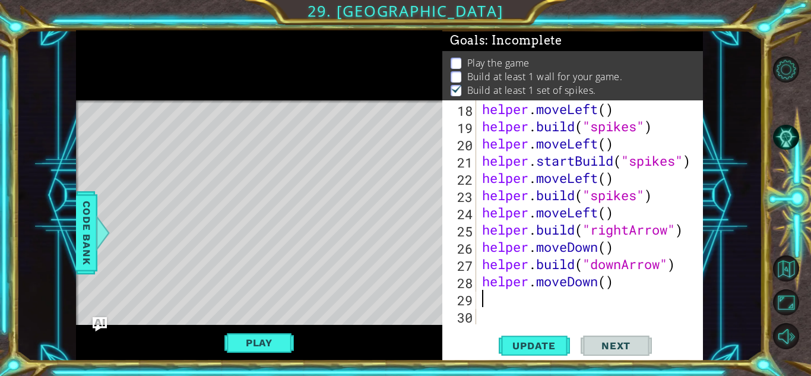
scroll to position [344, 0]
type textarea "h"
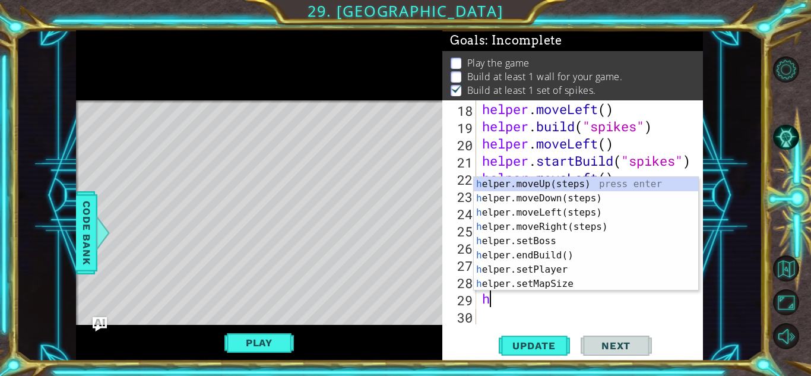
click at [536, 301] on div "helper . moveLeft ( ) helper . build ( "spikes" ) helper . moveLeft ( ) helper …" at bounding box center [593, 229] width 226 height 258
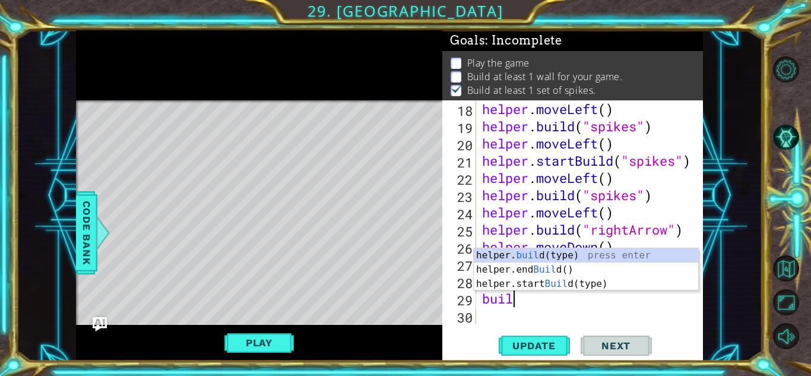
scroll to position [0, 1]
click at [529, 258] on div "helper. build (type) press enter helper.end Build () press enter helper.start B…" at bounding box center [586, 283] width 224 height 71
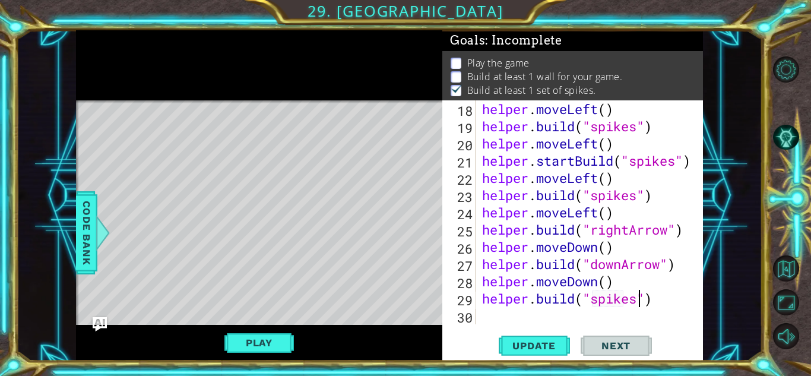
scroll to position [0, 7]
type textarea "[DOMAIN_NAME]("spikes")"
click at [555, 344] on span "Update" at bounding box center [534, 346] width 67 height 12
click at [512, 348] on span "Update" at bounding box center [534, 346] width 67 height 12
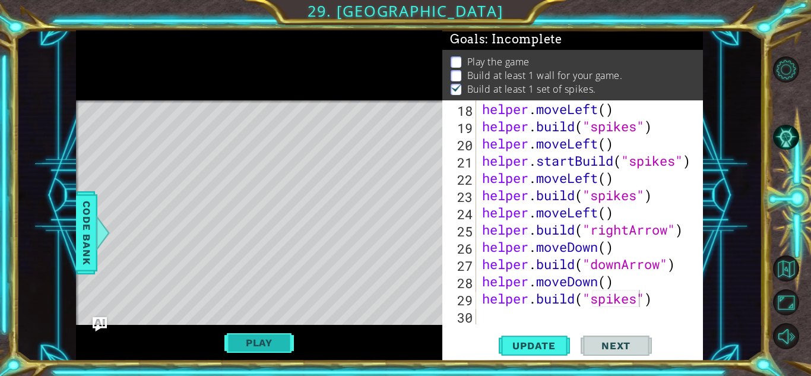
click at [240, 334] on button "Play" at bounding box center [258, 342] width 69 height 23
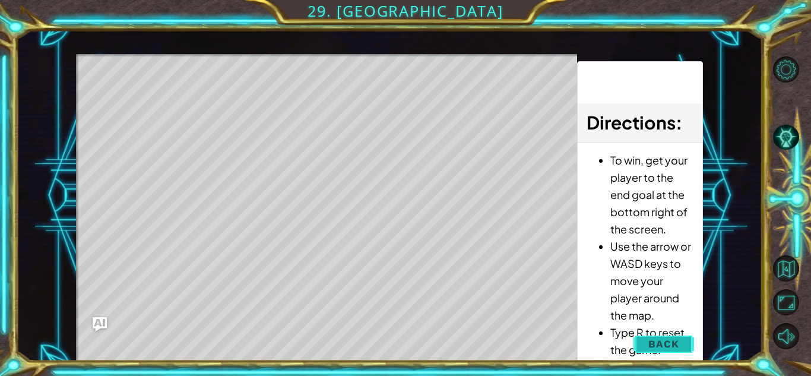
click at [681, 340] on button "Back" at bounding box center [664, 344] width 60 height 24
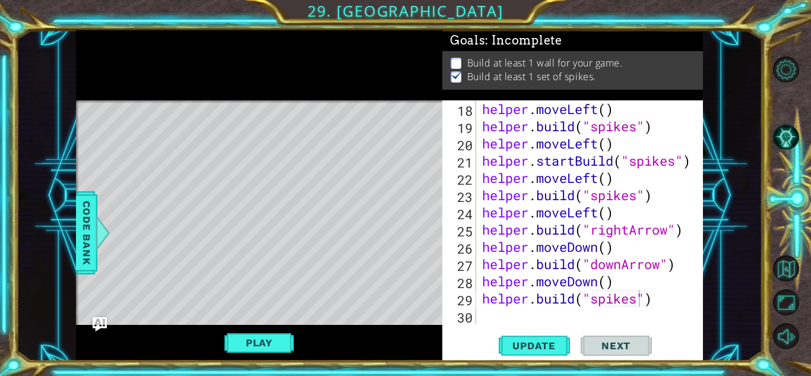
scroll to position [0, 0]
click at [494, 319] on div "helper . moveLeft ( ) helper . build ( "spikes" ) helper . moveLeft ( ) helper …" at bounding box center [593, 229] width 226 height 258
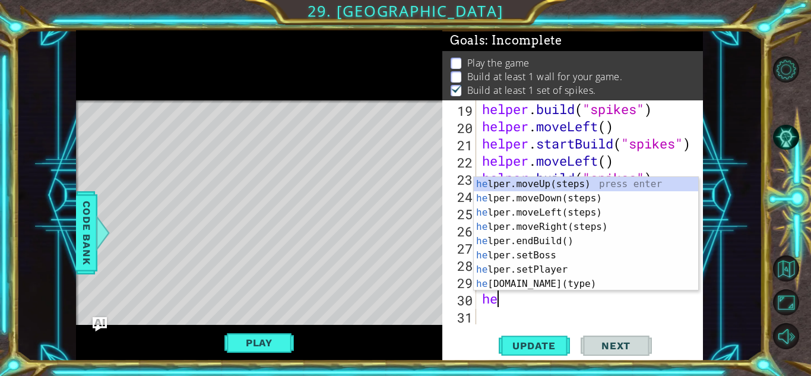
scroll to position [362, 0]
type textarea "h"
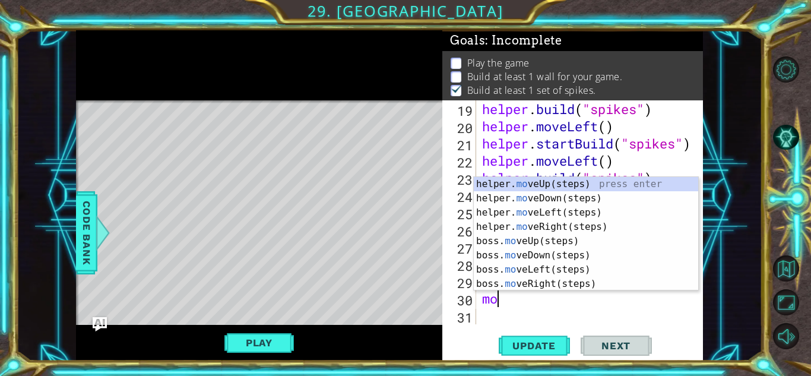
type textarea "move"
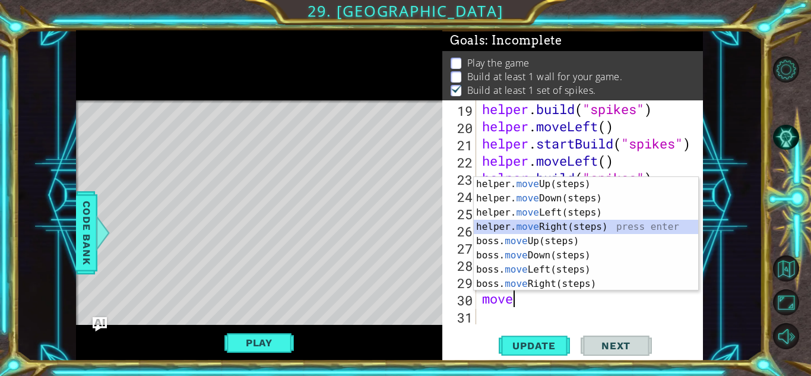
click at [554, 229] on div "helper. move Up(steps) press enter helper. move Down(steps) press enter helper.…" at bounding box center [586, 248] width 224 height 142
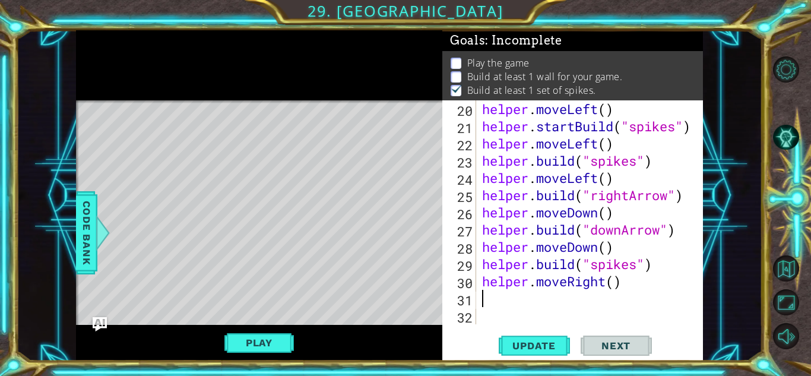
scroll to position [379, 0]
drag, startPoint x: 634, startPoint y: 284, endPoint x: 565, endPoint y: 283, distance: 68.9
click at [565, 283] on div "helper . moveLeft ( ) helper . startBuild ( "spikes" ) helper . moveLeft ( ) he…" at bounding box center [593, 229] width 226 height 258
type textarea "helper.moveUp()"
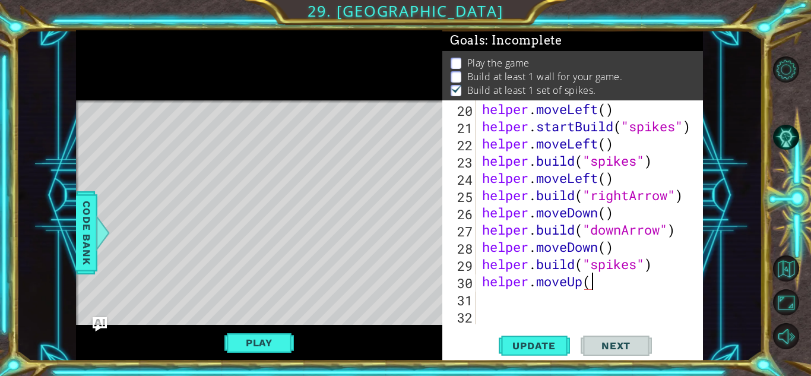
scroll to position [0, 5]
click at [533, 299] on div "helper . moveLeft ( ) helper . startBuild ( "spikes" ) helper . moveLeft ( ) he…" at bounding box center [593, 229] width 226 height 258
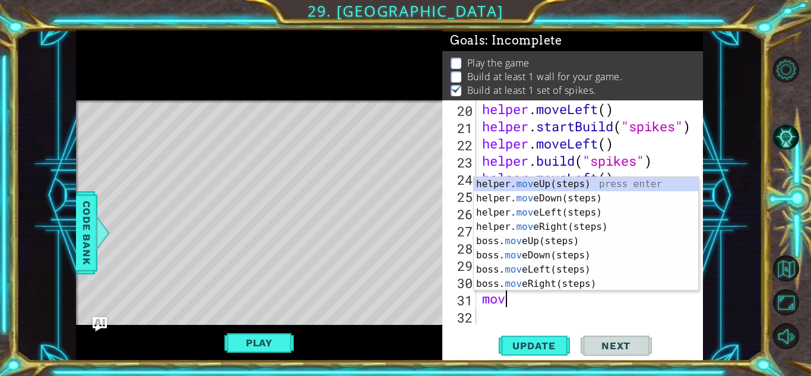
type textarea "move"
click at [587, 222] on div "helper. move Up(steps) press enter helper. move Down(steps) press enter helper.…" at bounding box center [586, 248] width 224 height 142
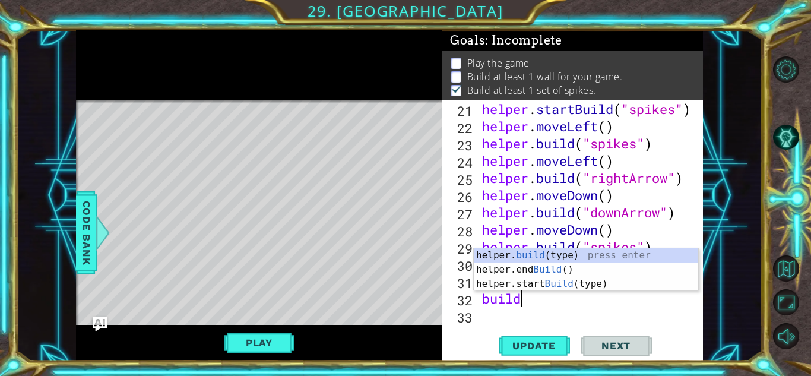
scroll to position [0, 1]
click at [582, 257] on div "helper. build (type) press enter helper.end Build () press enter helper.start B…" at bounding box center [586, 283] width 224 height 71
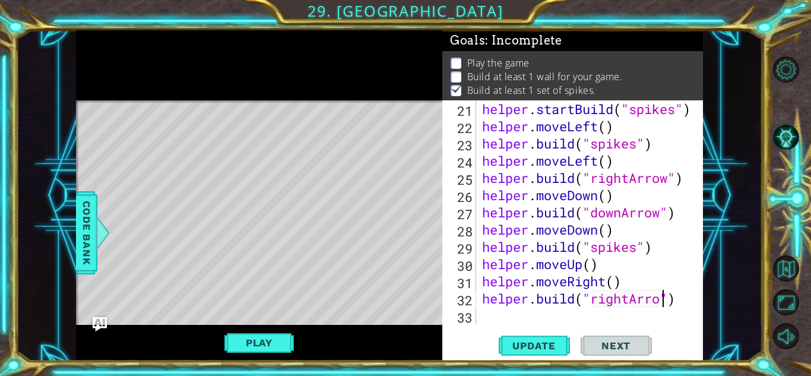
scroll to position [0, 8]
click at [525, 343] on span "Update" at bounding box center [534, 346] width 67 height 12
click at [612, 267] on div "helper . startBuild ( "spikes" ) helper . moveLeft ( ) helper . build ( "spikes…" at bounding box center [593, 229] width 226 height 258
type textarea "helper.moveUp()"
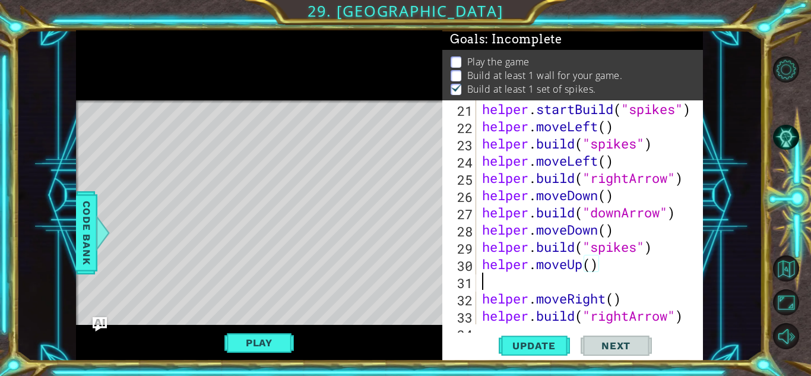
scroll to position [0, 0]
click at [78, 251] on span "Code Bank" at bounding box center [86, 233] width 19 height 72
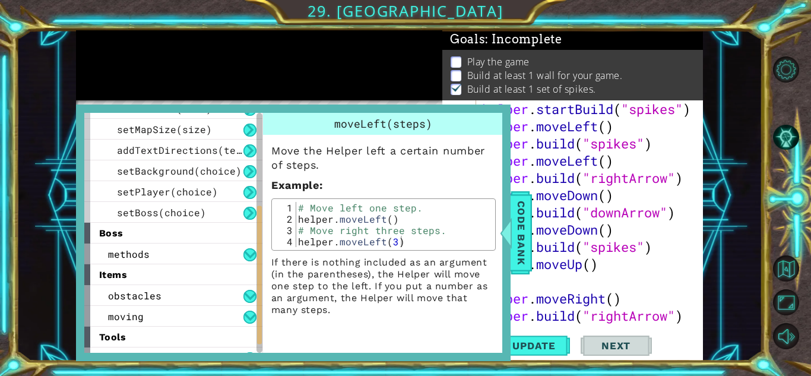
scroll to position [176, 0]
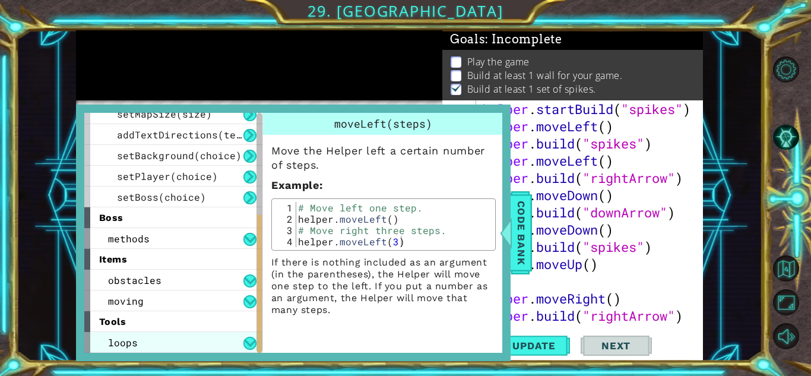
click at [173, 332] on div "loops" at bounding box center [173, 342] width 178 height 21
click at [237, 341] on div "loops" at bounding box center [173, 342] width 178 height 21
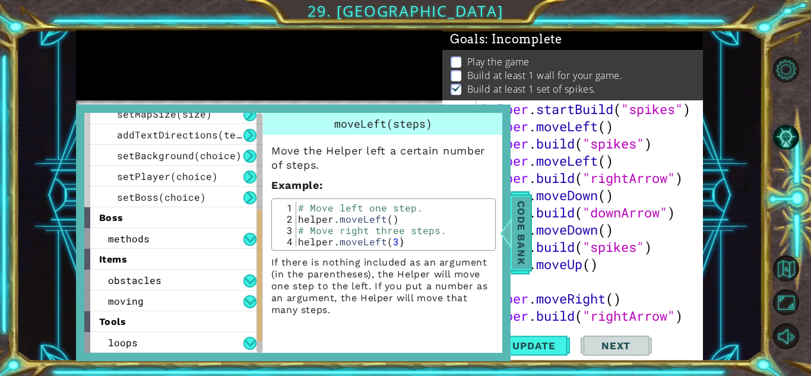
click at [523, 224] on span "Code Bank" at bounding box center [521, 233] width 19 height 72
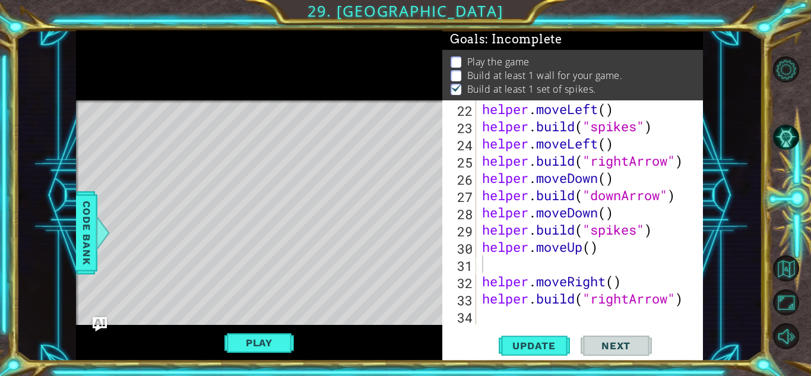
scroll to position [413, 0]
click at [587, 184] on div "helper . moveLeft ( ) helper . build ( "spikes" ) helper . moveLeft ( ) helper …" at bounding box center [593, 229] width 226 height 258
type textarea "helper.moveDown()"
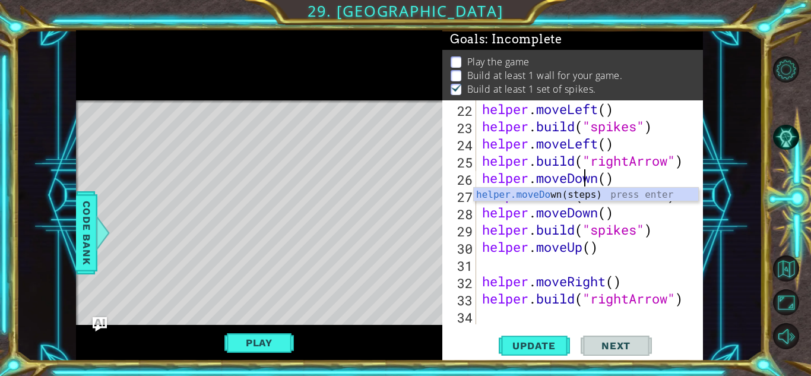
click at [498, 265] on div "helper . moveLeft ( ) helper . build ( "spikes" ) helper . moveLeft ( ) helper …" at bounding box center [593, 229] width 226 height 258
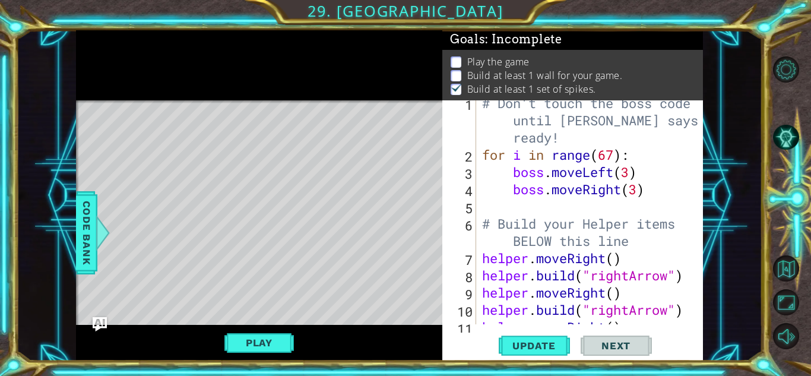
scroll to position [413, 0]
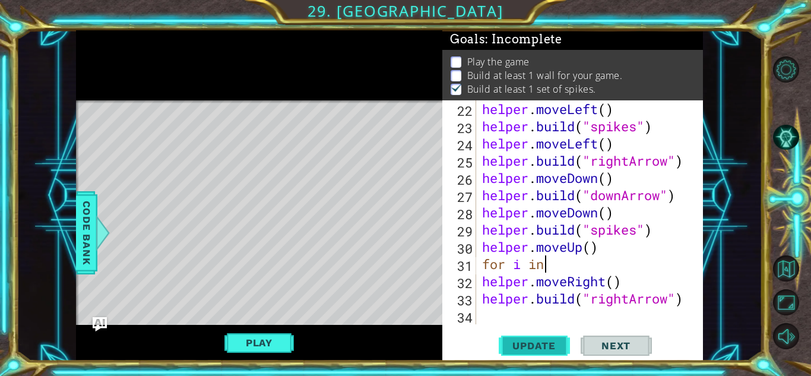
click at [518, 340] on span "Update" at bounding box center [534, 346] width 67 height 12
click at [605, 282] on div "helper . moveLeft ( ) helper . build ( "spikes" ) helper . moveLeft ( ) helper …" at bounding box center [593, 229] width 226 height 258
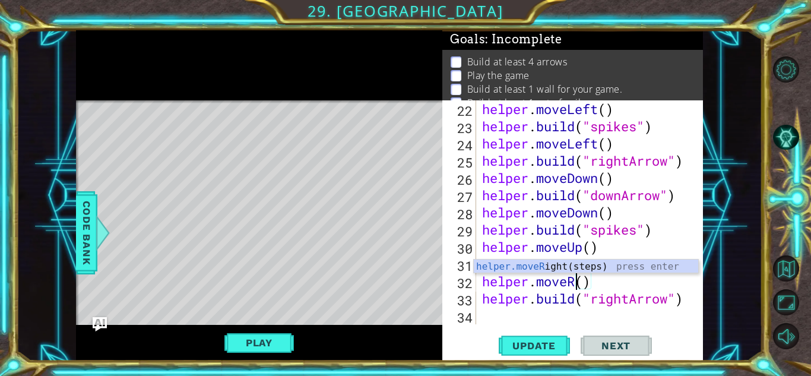
type textarea "helper.move()"
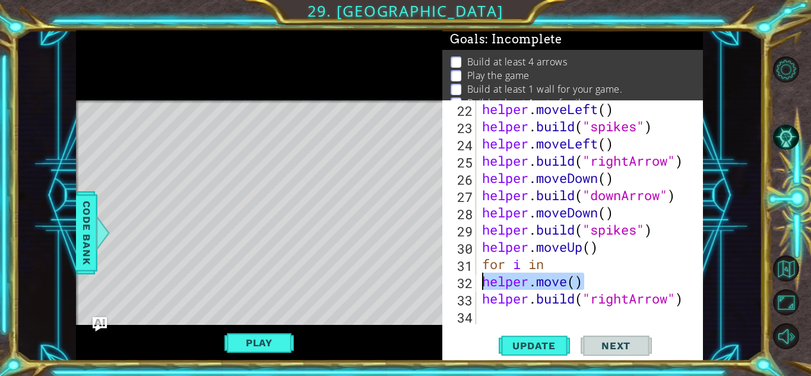
drag, startPoint x: 594, startPoint y: 287, endPoint x: 439, endPoint y: 284, distance: 155.6
click at [439, 284] on div "1 ההההההההההההההההההההההההההההההההההההההההההההההההההההההההההההההההההההההההההההה…" at bounding box center [389, 195] width 627 height 331
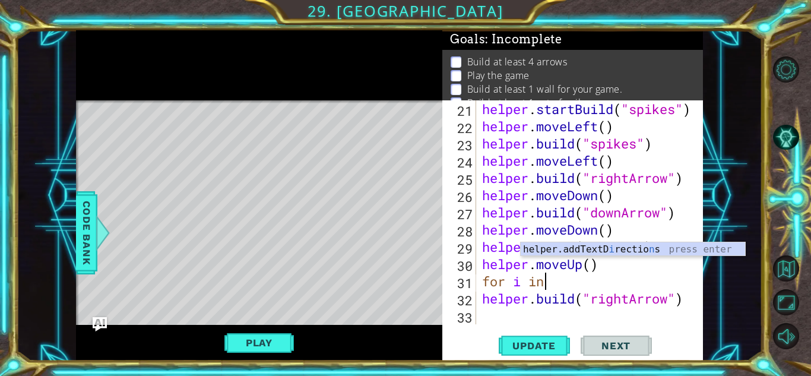
scroll to position [396, 0]
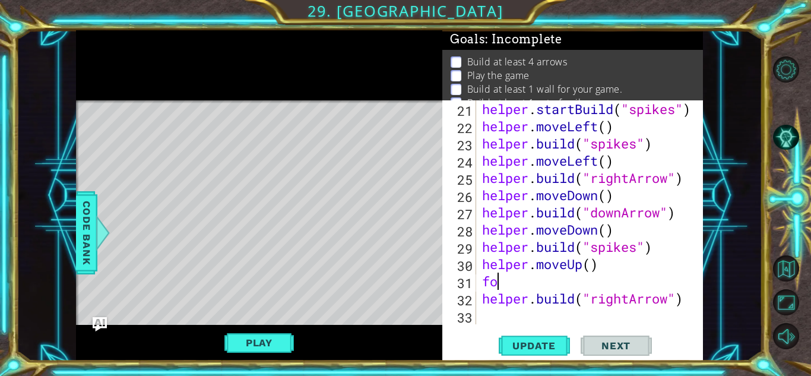
type textarea "f"
type textarea "helper.moveUp()"
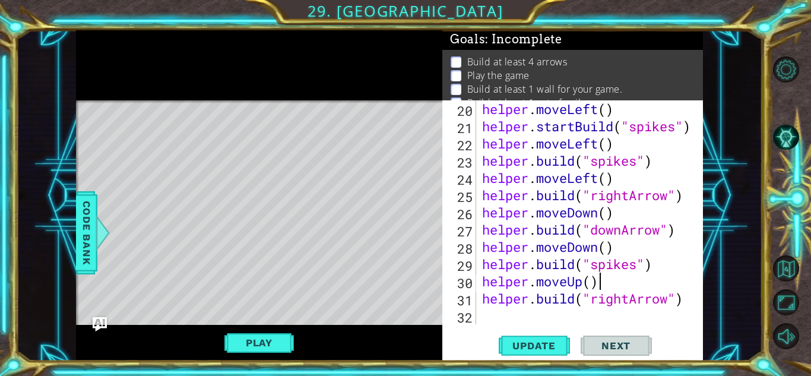
scroll to position [379, 0]
click at [525, 354] on button "Update" at bounding box center [534, 345] width 71 height 26
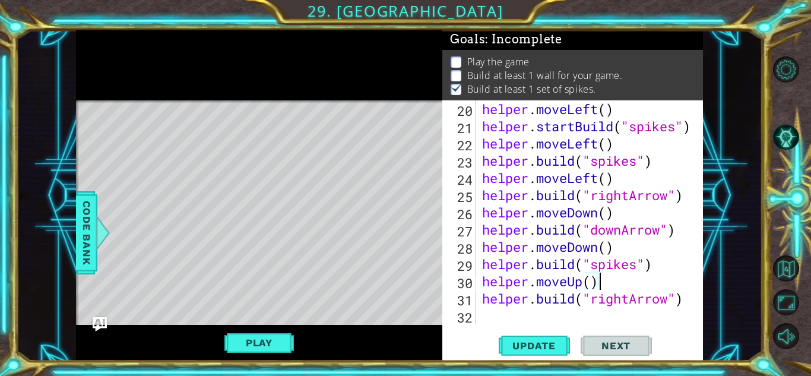
click at [562, 310] on div "helper . moveLeft ( ) helper . startBuild ( "spikes" ) helper . moveLeft ( ) he…" at bounding box center [593, 229] width 226 height 258
click at [631, 296] on div "helper . moveLeft ( ) helper . startBuild ( "spikes" ) helper . moveLeft ( ) he…" at bounding box center [593, 229] width 226 height 258
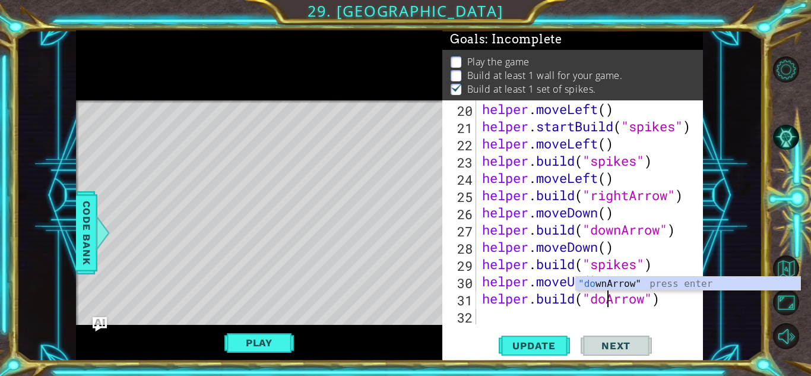
scroll to position [0, 6]
type textarea "[DOMAIN_NAME]("downArrow")"
click at [616, 320] on div "helper . moveLeft ( ) helper . startBuild ( "spikes" ) helper . moveLeft ( ) he…" at bounding box center [593, 229] width 226 height 258
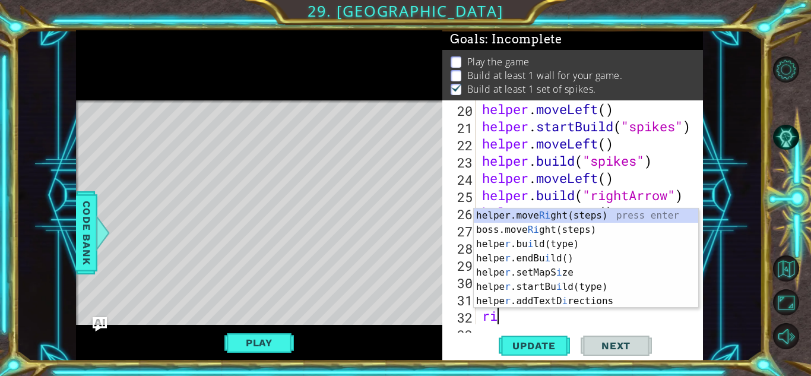
scroll to position [396, 0]
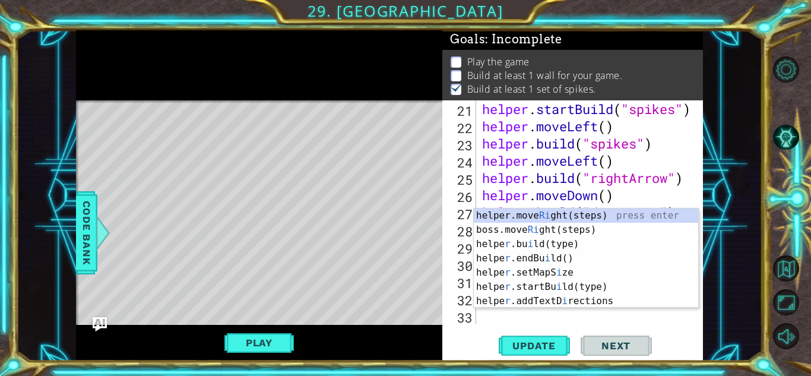
type textarea "r"
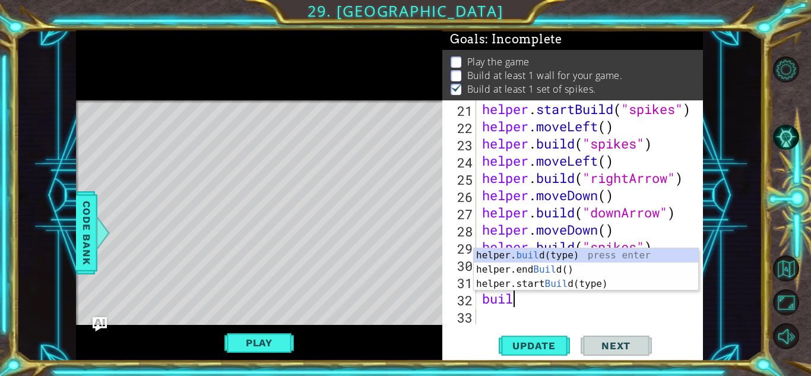
scroll to position [0, 1]
click at [619, 255] on div "helper. build (type) press enter helper.end Build () press enter helper.start B…" at bounding box center [586, 283] width 224 height 71
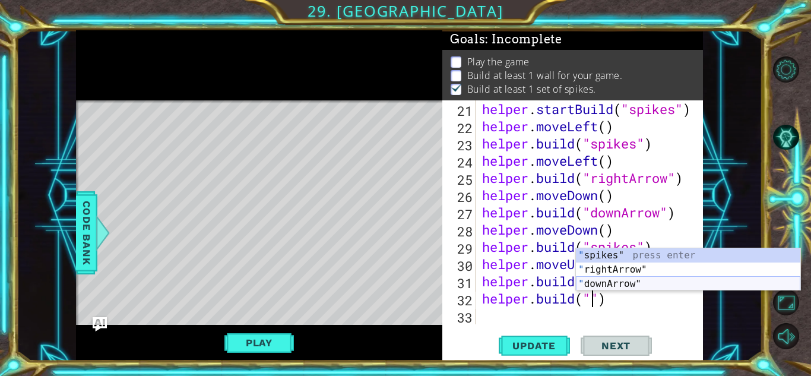
click at [629, 280] on div "" spikes" press enter " rightArrow" press enter " downArrow" press enter" at bounding box center [688, 283] width 224 height 71
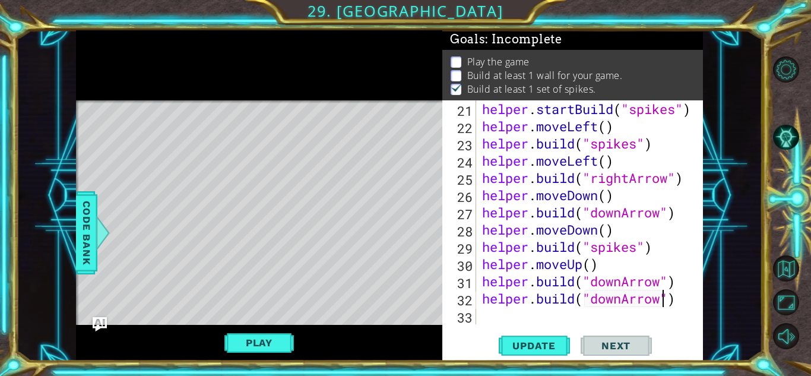
click at [620, 296] on div "helper . startBuild ( "spikes" ) helper . moveLeft ( ) helper . build ( "spikes…" at bounding box center [593, 229] width 226 height 258
type textarea "[DOMAIN_NAME]("upArrow")"
click at [604, 321] on div "helper . startBuild ( "spikes" ) helper . moveLeft ( ) helper . build ( "spikes…" at bounding box center [593, 229] width 226 height 258
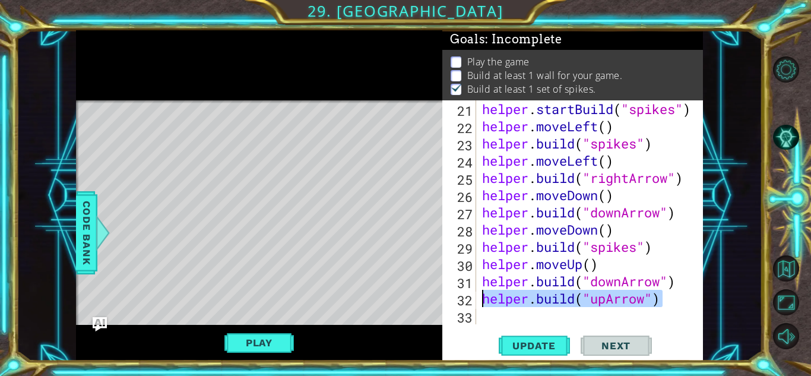
drag, startPoint x: 674, startPoint y: 303, endPoint x: 450, endPoint y: 305, distance: 224.4
click at [450, 305] on div "21 22 23 24 25 26 27 28 29 30 31 32 33 helper . startBuild ( "spikes" ) helper …" at bounding box center [571, 212] width 258 height 224
type textarea "[DOMAIN_NAME]("upArrow")"
click at [486, 321] on div "helper . startBuild ( "spikes" ) helper . moveLeft ( ) helper . build ( "spikes…" at bounding box center [593, 229] width 226 height 258
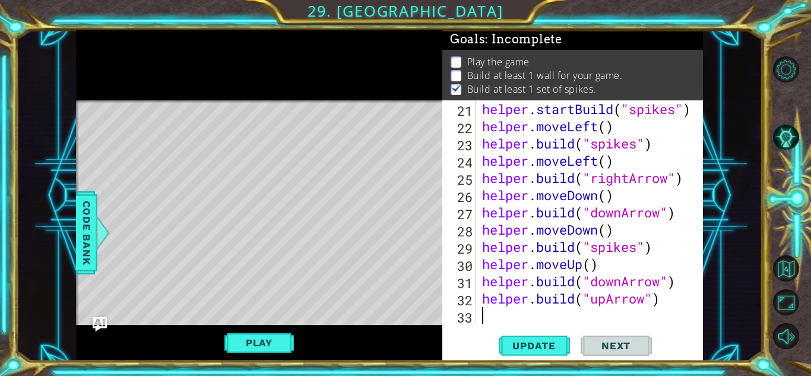
paste textarea "[DOMAIN_NAME]("upArrow")"
type textarea "[DOMAIN_NAME]("upArrow")"
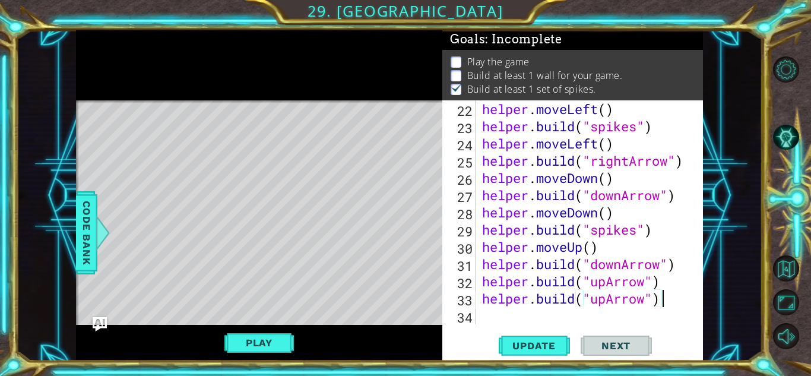
scroll to position [413, 0]
click at [486, 321] on div "helper . moveLeft ( ) helper . build ( "spikes" ) helper . moveLeft ( ) helper …" at bounding box center [593, 229] width 226 height 258
paste textarea "[DOMAIN_NAME]("upArrow")"
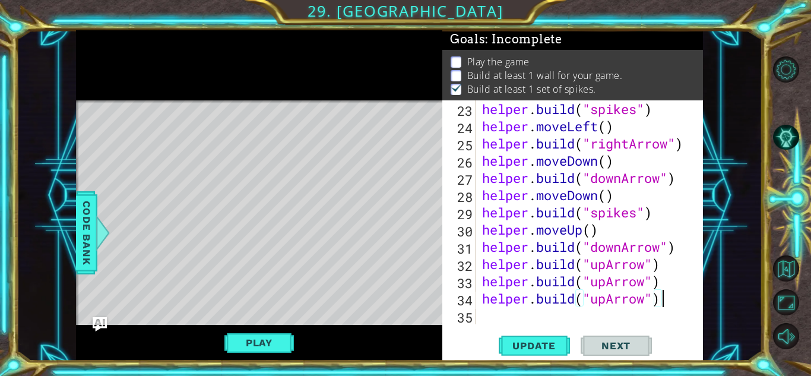
scroll to position [430, 0]
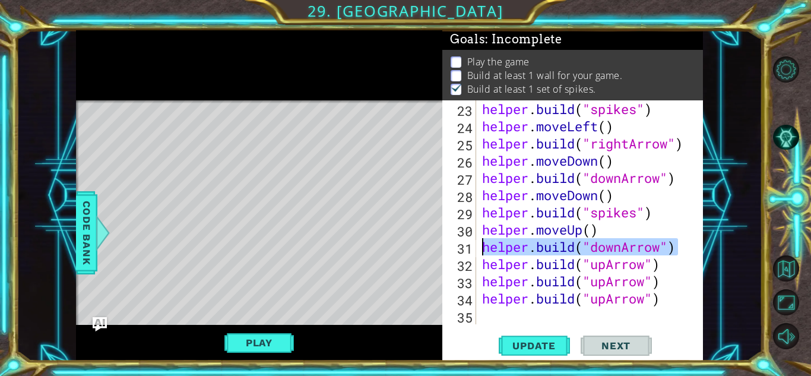
drag, startPoint x: 683, startPoint y: 254, endPoint x: 484, endPoint y: 249, distance: 199.6
click at [484, 249] on div "helper . build ( "spikes" ) helper . moveLeft ( ) helper . build ( "rightArrow"…" at bounding box center [593, 229] width 226 height 258
click at [665, 262] on div "helper . build ( "spikes" ) helper . moveLeft ( ) helper . build ( "rightArrow"…" at bounding box center [593, 229] width 226 height 258
type textarea "[DOMAIN_NAME]("upArrow")"
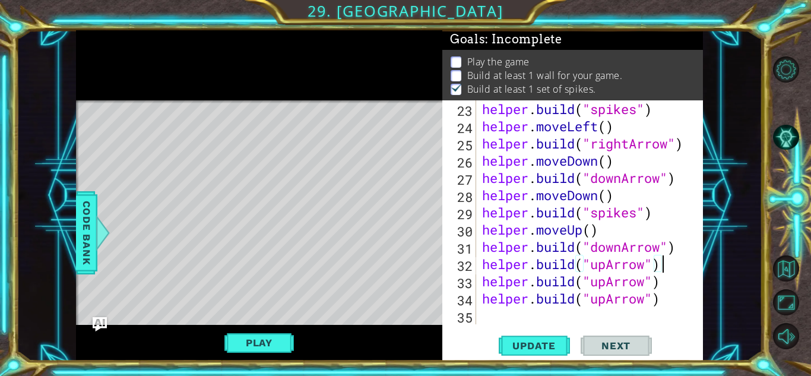
type textarea "\"
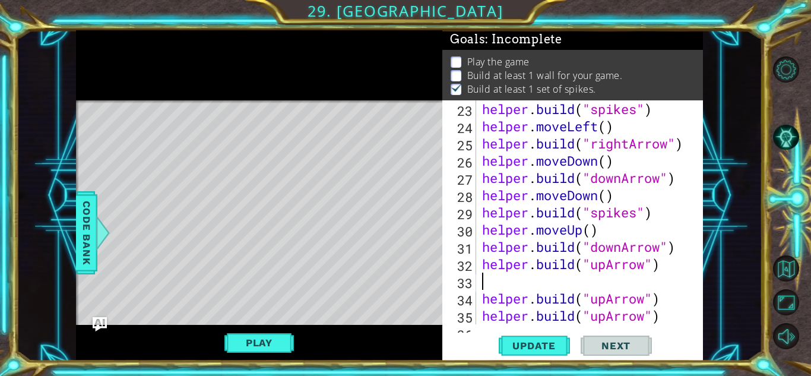
paste textarea "[DOMAIN_NAME]("downArrow")"
click at [667, 306] on div "helper . build ( "spikes" ) helper . moveLeft ( ) helper . build ( "rightArrow"…" at bounding box center [593, 229] width 226 height 258
type textarea "[DOMAIN_NAME]("upArrow")"
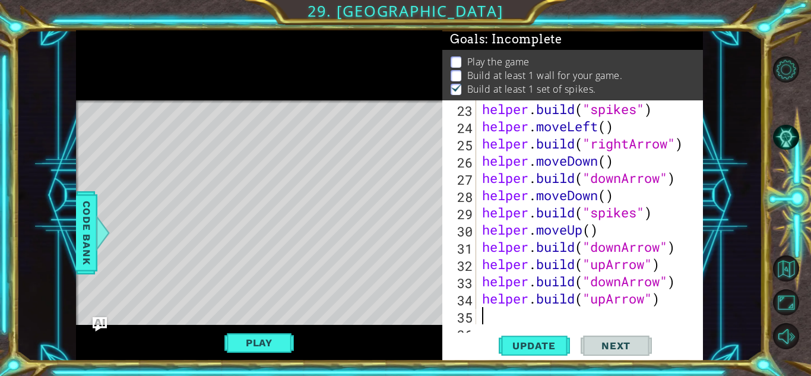
click at [666, 313] on div "helper . build ( "spikes" ) helper . moveLeft ( ) helper . build ( "rightArrow"…" at bounding box center [593, 229] width 226 height 258
paste textarea "[DOMAIN_NAME]("downArrow")"
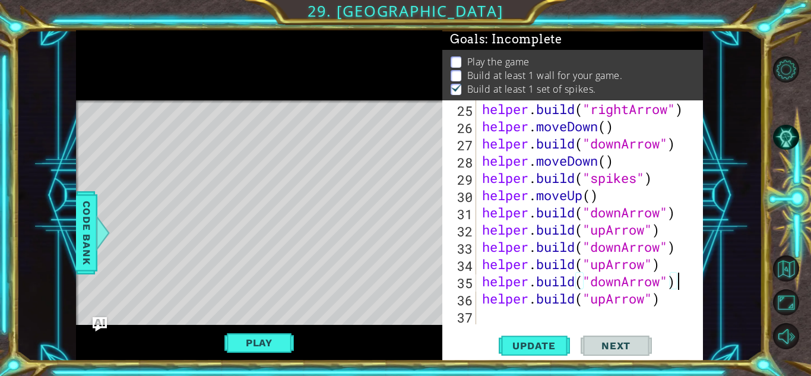
scroll to position [465, 0]
click at [543, 346] on span "Update" at bounding box center [534, 346] width 67 height 12
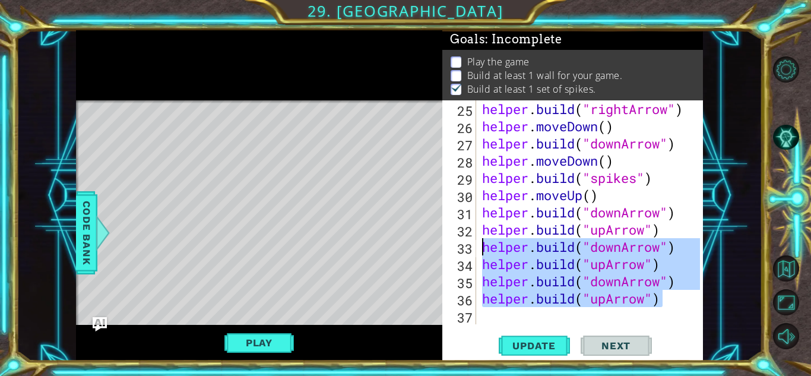
drag, startPoint x: 661, startPoint y: 302, endPoint x: 474, endPoint y: 249, distance: 194.2
click at [474, 249] on div "[DOMAIN_NAME]("downArrow") 25 26 27 28 29 30 31 32 33 34 35 36 37 helper . buil…" at bounding box center [571, 212] width 258 height 224
type textarea "[DOMAIN_NAME]("downArrow") [DOMAIN_NAME]("upArrow")"
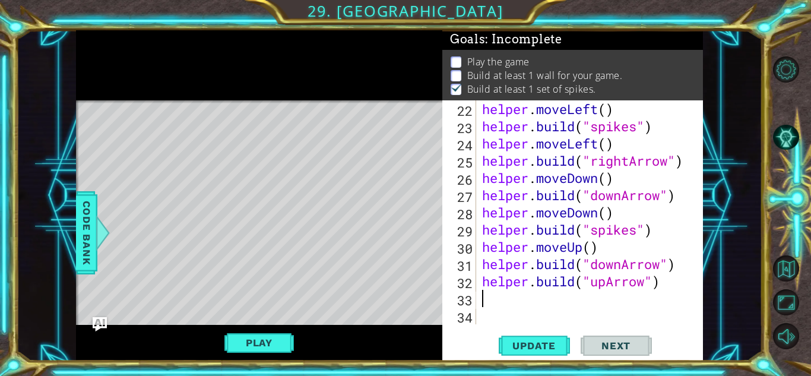
scroll to position [413, 0]
click at [534, 346] on span "Update" at bounding box center [534, 346] width 67 height 12
click at [530, 340] on span "Update" at bounding box center [534, 346] width 67 height 12
click at [506, 336] on button "Update" at bounding box center [534, 345] width 71 height 26
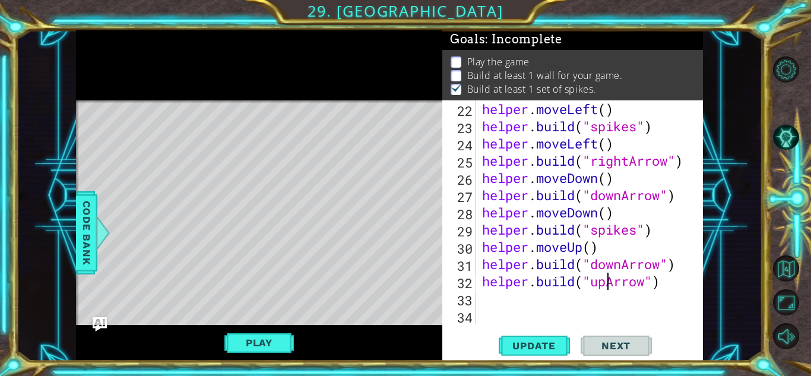
click at [605, 282] on div "helper . moveLeft ( ) helper . build ( "spikes" ) helper . moveLeft ( ) helper …" at bounding box center [593, 229] width 226 height 258
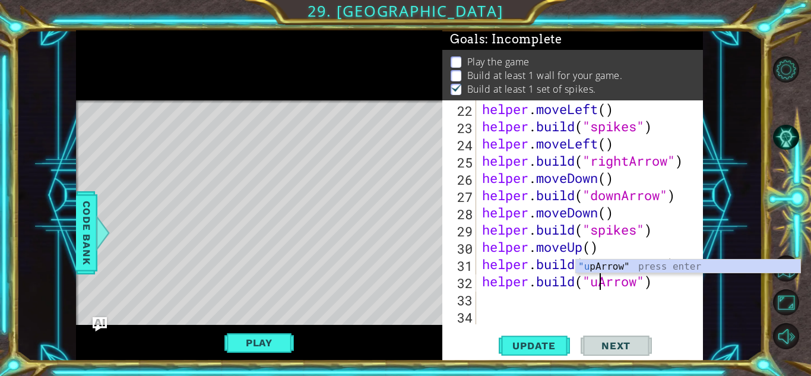
type textarea "[DOMAIN_NAME]("Arrow")"
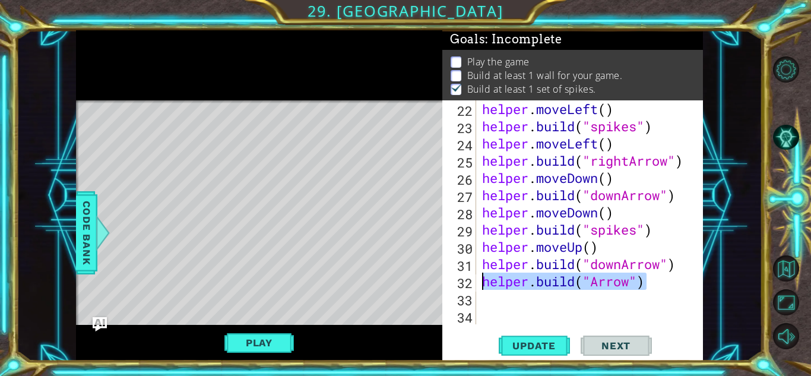
drag, startPoint x: 658, startPoint y: 286, endPoint x: 482, endPoint y: 286, distance: 176.9
click at [482, 286] on div "helper . moveLeft ( ) helper . build ( "spikes" ) helper . moveLeft ( ) helper …" at bounding box center [593, 229] width 226 height 258
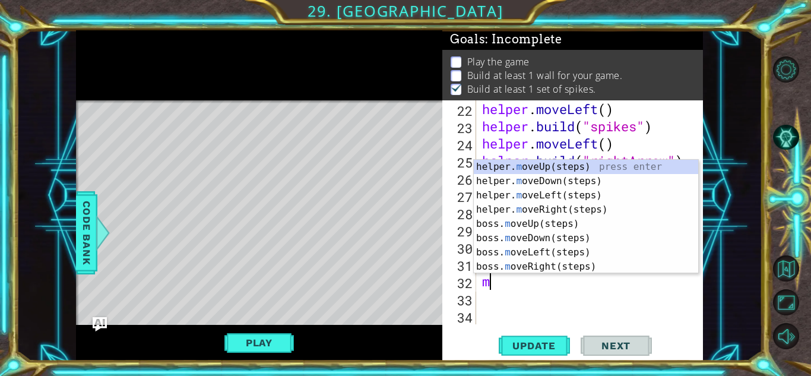
type textarea "mo"
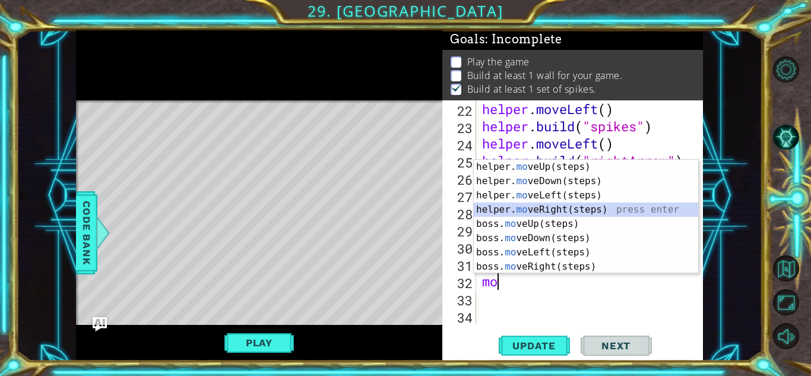
click at [577, 209] on div "helper. mo veUp(steps) press enter helper. mo veDown(steps) press enter helper.…" at bounding box center [586, 231] width 224 height 142
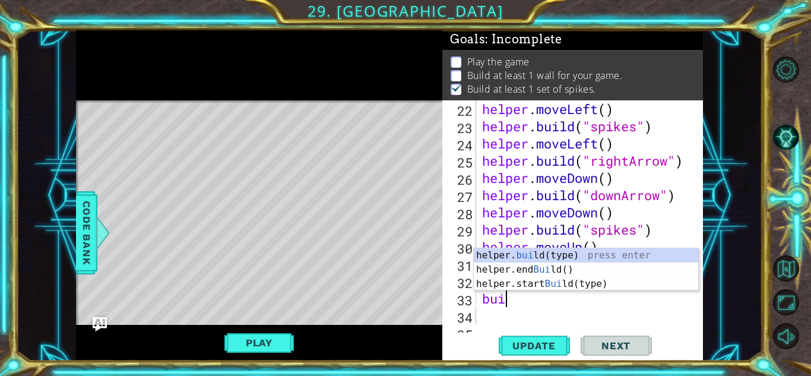
scroll to position [0, 1]
click at [563, 256] on div "helper. buil d(type) press enter helper.end Buil d() press enter helper.start B…" at bounding box center [586, 283] width 224 height 71
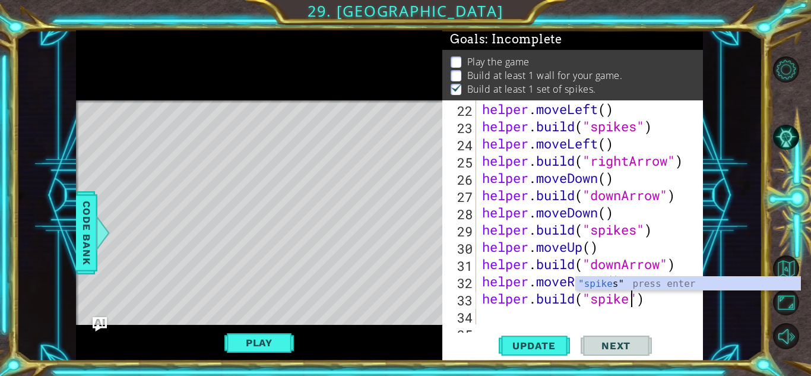
scroll to position [0, 7]
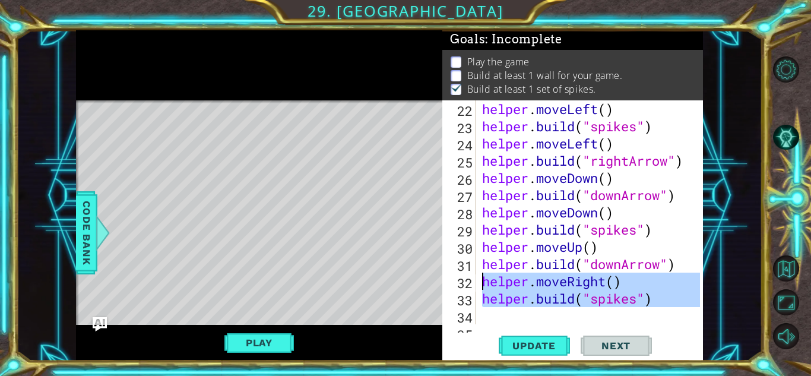
drag, startPoint x: 655, startPoint y: 319, endPoint x: 483, endPoint y: 286, distance: 174.8
click at [483, 286] on div "helper . moveLeft ( ) helper . build ( "spikes" ) helper . moveLeft ( ) helper …" at bounding box center [593, 229] width 226 height 258
paste textarea "build("downArrow"
type textarea "[DOMAIN_NAME]("downArrow")"
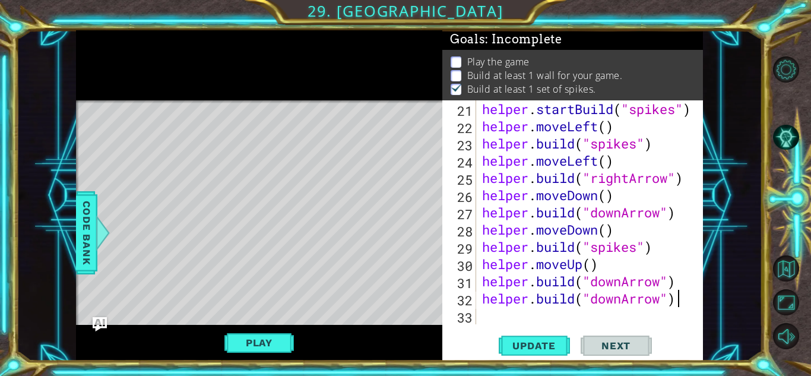
click at [511, 313] on div "helper . startBuild ( "spikes" ) helper . moveLeft ( ) helper . build ( "spikes…" at bounding box center [593, 229] width 226 height 258
paste textarea "[DOMAIN_NAME]("downArrow")"
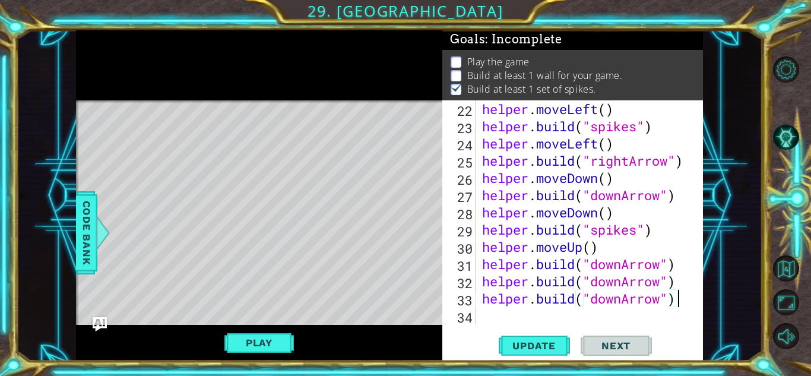
scroll to position [413, 0]
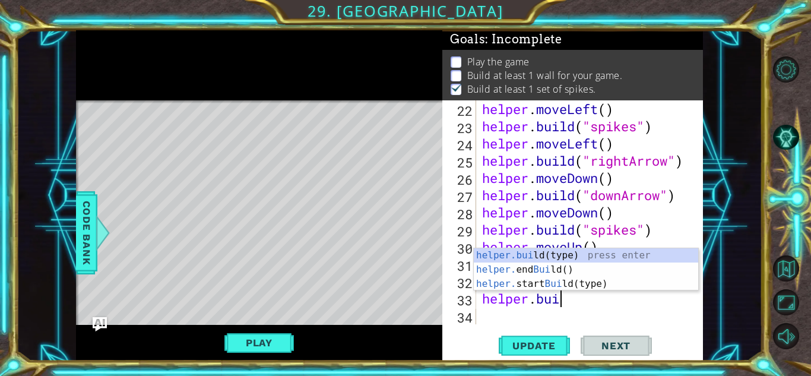
type textarea "h"
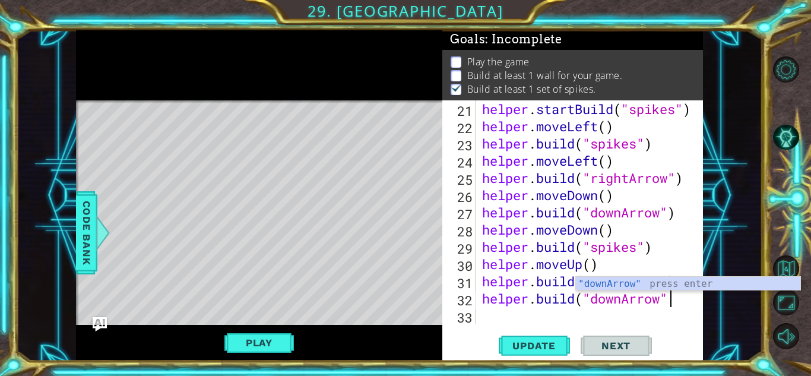
scroll to position [396, 0]
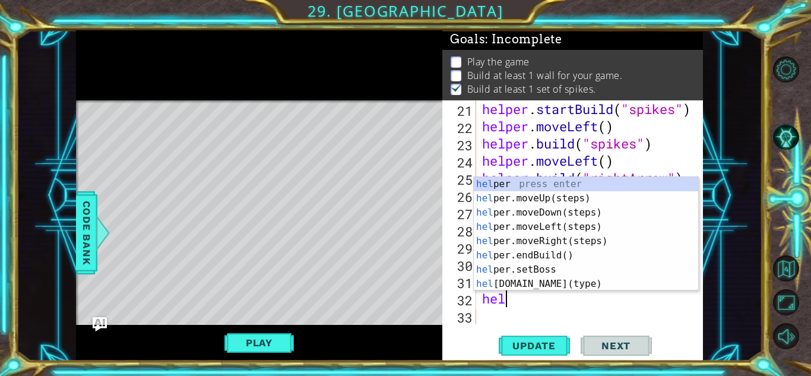
type textarea "h"
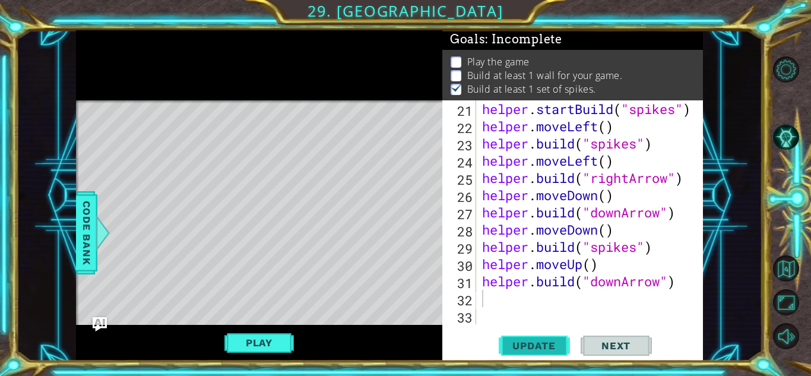
click at [552, 341] on span "Update" at bounding box center [534, 346] width 67 height 12
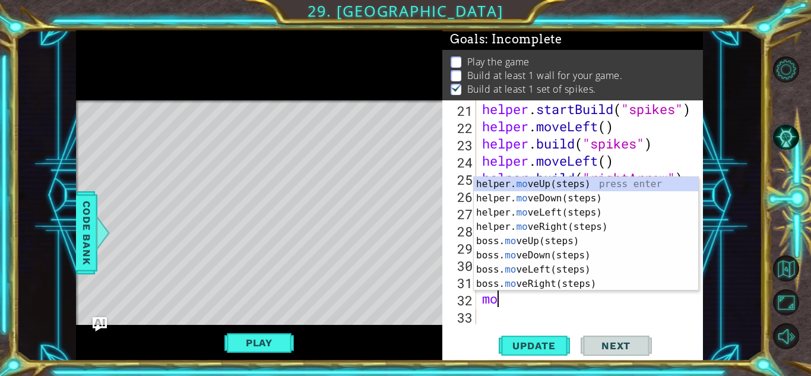
type textarea "move"
click at [576, 226] on div "helper. move Up(steps) press enter helper. move Down(steps) press enter helper.…" at bounding box center [586, 248] width 224 height 142
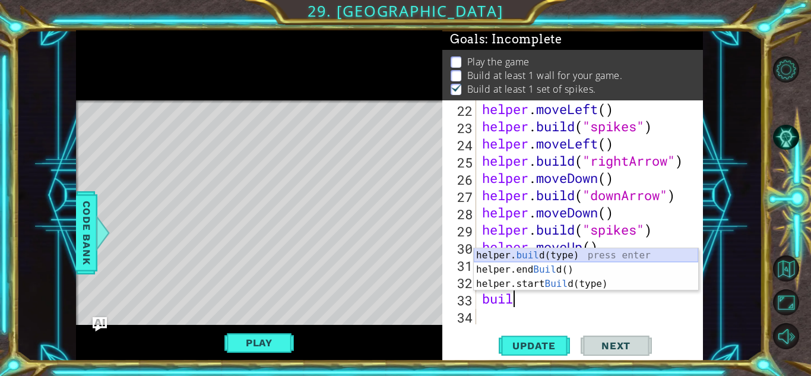
click at [531, 254] on div "helper. buil d(type) press enter helper.end Buil d() press enter helper.start B…" at bounding box center [586, 283] width 224 height 71
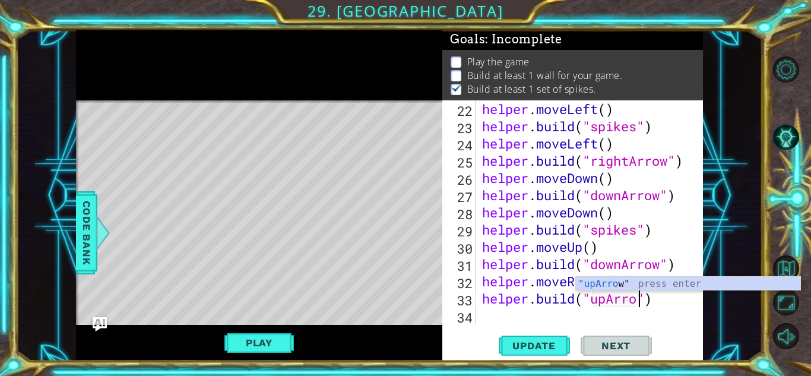
scroll to position [0, 7]
type textarea "[DOMAIN_NAME]("upArrow")"
click at [658, 317] on div "helper . moveLeft ( ) helper . build ( "spikes" ) helper . moveLeft ( ) helper …" at bounding box center [593, 229] width 226 height 258
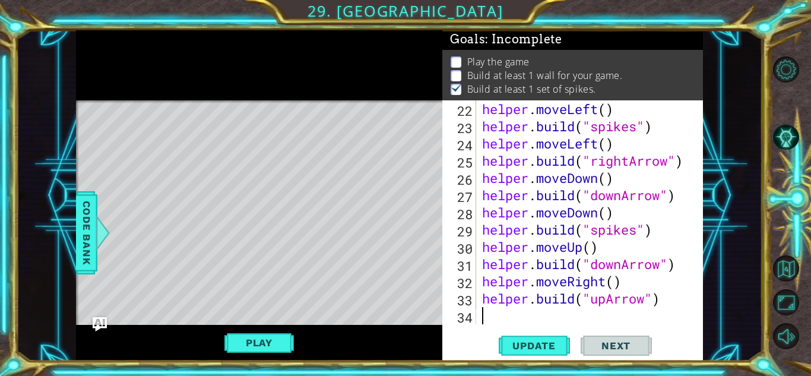
scroll to position [0, 0]
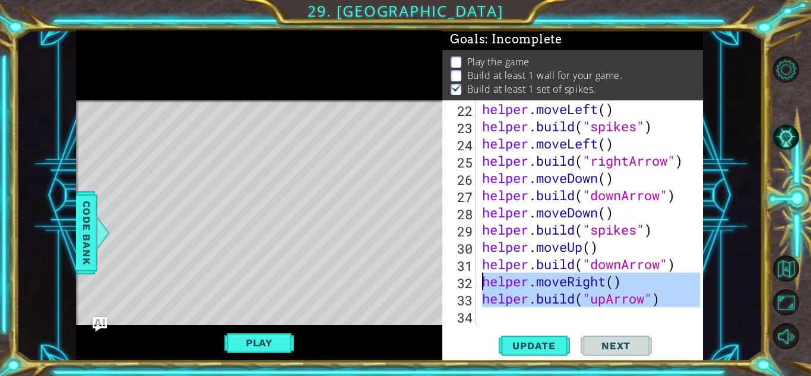
drag, startPoint x: 666, startPoint y: 315, endPoint x: 470, endPoint y: 282, distance: 198.6
click at [470, 282] on div "22 23 24 25 26 27 28 29 30 31 32 33 34 helper . moveLeft ( ) helper . build ( "…" at bounding box center [571, 212] width 258 height 224
type textarea "helper.moveRight() [DOMAIN_NAME]("upArrow")"
click at [486, 316] on div "helper . moveLeft ( ) helper . build ( "spikes" ) helper . moveLeft ( ) helper …" at bounding box center [590, 212] width 220 height 224
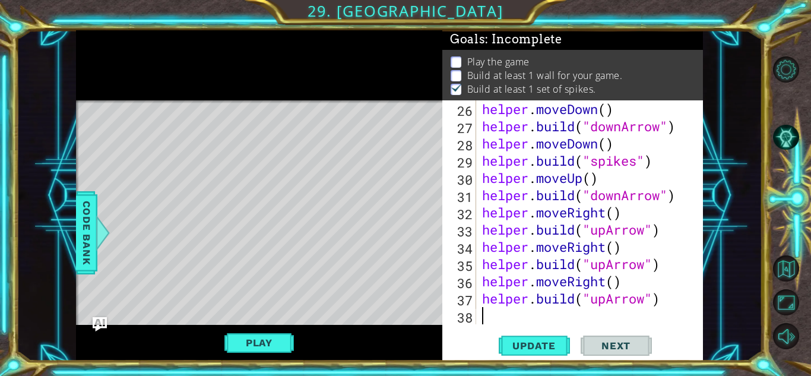
scroll to position [482, 0]
click at [542, 351] on button "Update" at bounding box center [534, 345] width 71 height 26
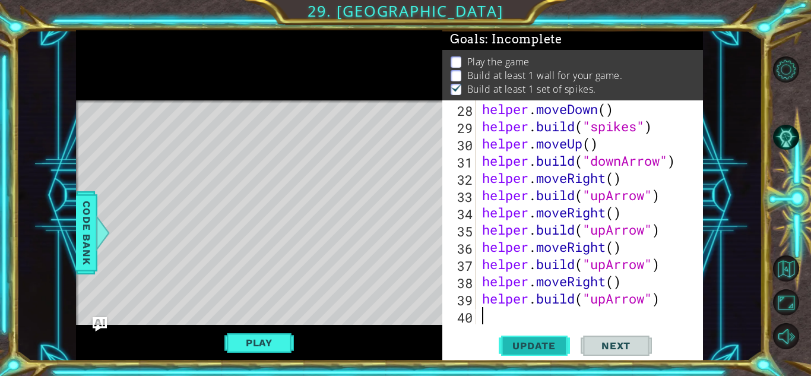
scroll to position [517, 0]
click at [533, 344] on span "Update" at bounding box center [534, 346] width 67 height 12
click at [544, 345] on span "Update" at bounding box center [534, 346] width 67 height 12
click at [290, 341] on button "Play" at bounding box center [258, 342] width 69 height 23
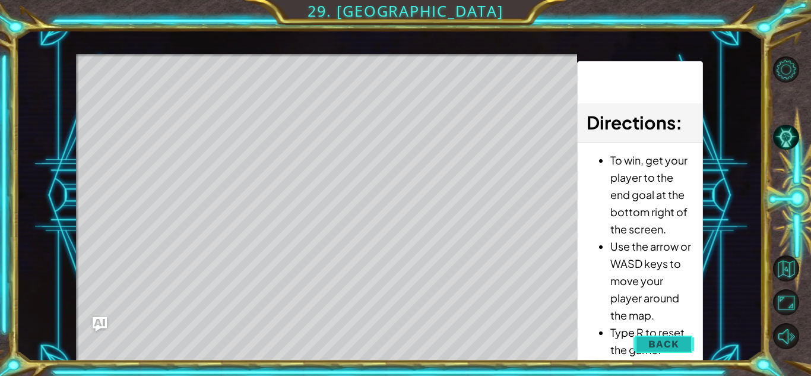
click at [671, 344] on span "Back" at bounding box center [663, 344] width 30 height 12
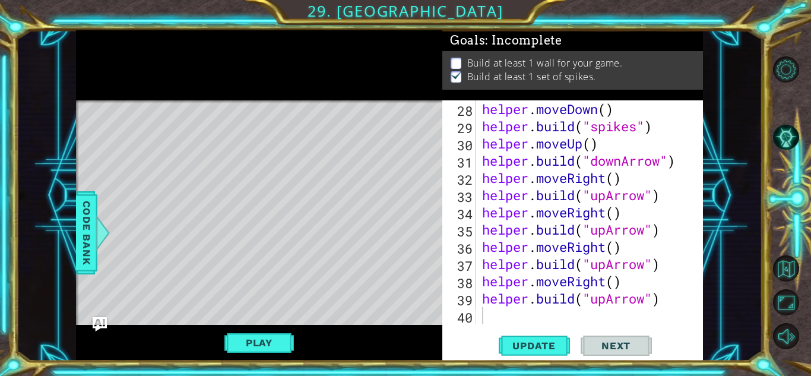
scroll to position [0, 0]
click at [505, 322] on div "helper . moveDown ( ) helper . build ( "spikes" ) helper . moveUp ( ) helper . …" at bounding box center [593, 229] width 226 height 258
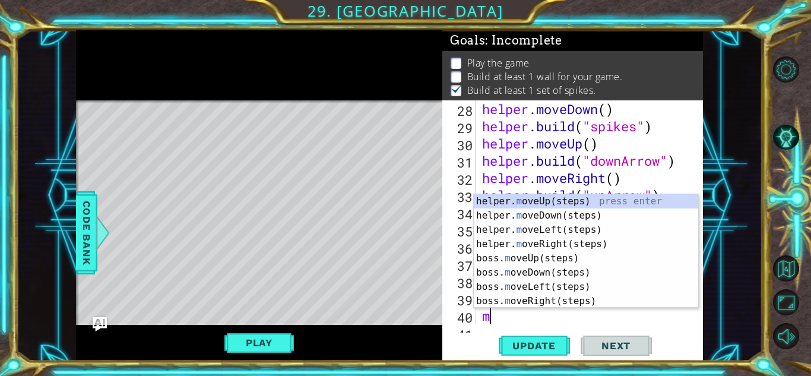
scroll to position [534, 0]
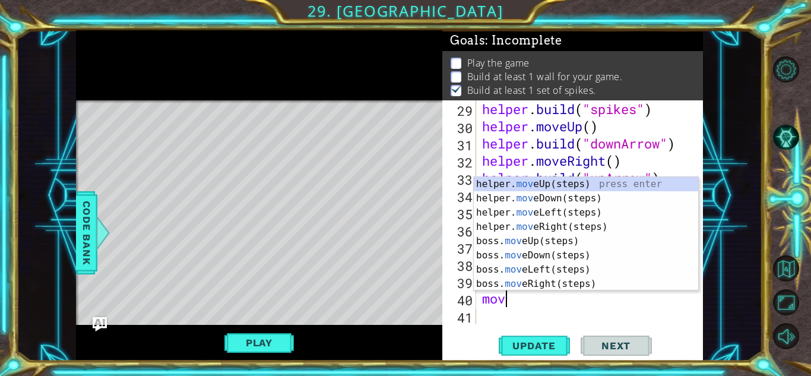
type textarea "move"
click at [578, 194] on div "helper. move Up(steps) press enter helper. move Down(steps) press enter helper.…" at bounding box center [586, 248] width 224 height 142
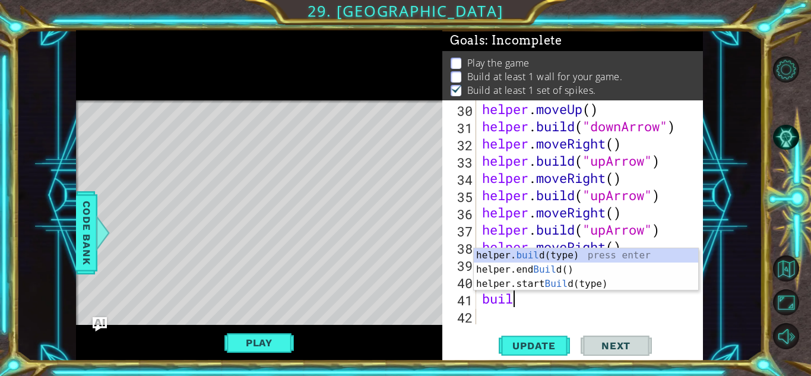
scroll to position [0, 1]
click at [575, 255] on div "helper. build (type) press enter helper.end Build () press enter helper.start B…" at bounding box center [586, 283] width 224 height 71
type textarea "[DOMAIN_NAME]("wall")"
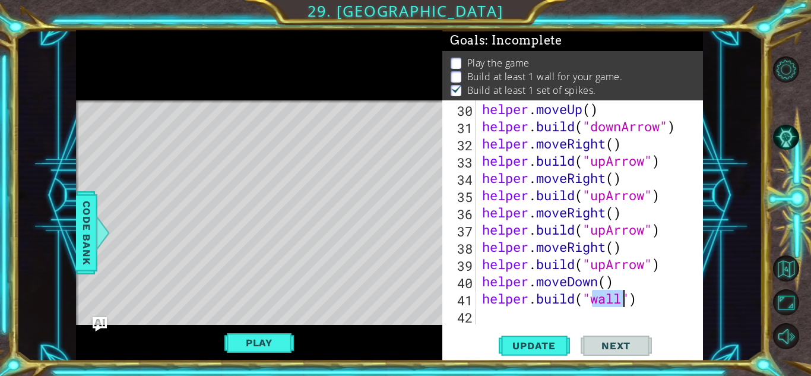
click at [552, 321] on div "helper . moveUp ( ) helper . build ( "downArrow" ) helper . moveRight ( ) helpe…" at bounding box center [593, 229] width 226 height 258
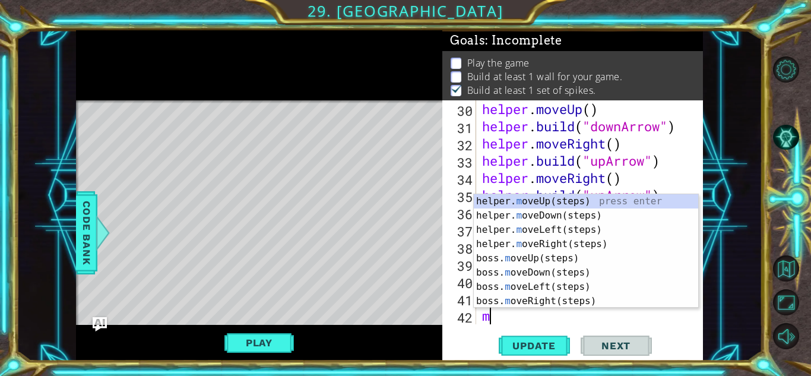
type textarea "move"
click at [566, 230] on div "helper. move Up(steps) press enter helper. move Down(steps) press enter helper.…" at bounding box center [586, 265] width 224 height 142
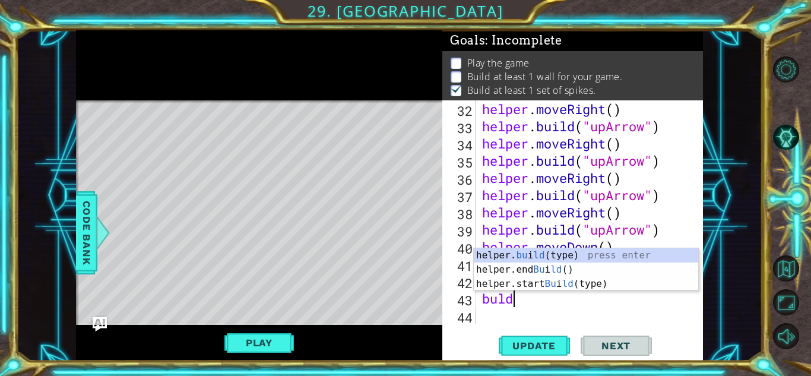
scroll to position [0, 1]
click at [603, 256] on div "helper. bu i ld (type) press enter helper.end Bu i ld () press enter helper.sta…" at bounding box center [586, 283] width 224 height 71
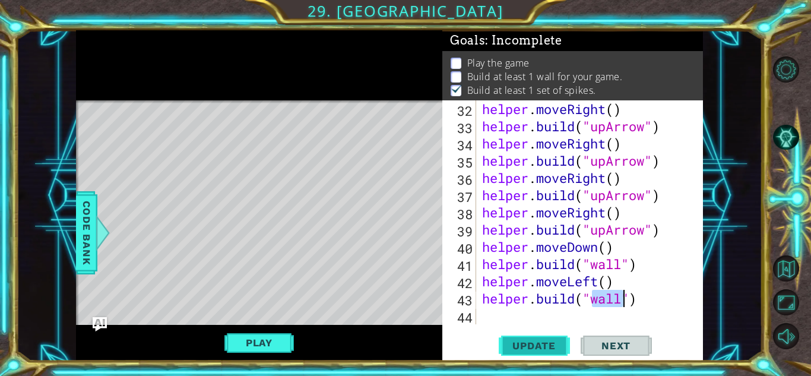
type textarea "[DOMAIN_NAME]("wall")"
click at [547, 315] on div "helper . moveRight ( ) helper . build ( "upArrow" ) helper . moveRight ( ) help…" at bounding box center [593, 229] width 226 height 258
click at [622, 301] on div "helper . moveRight ( ) helper . build ( "upArrow" ) helper . moveRight ( ) help…" at bounding box center [593, 229] width 226 height 258
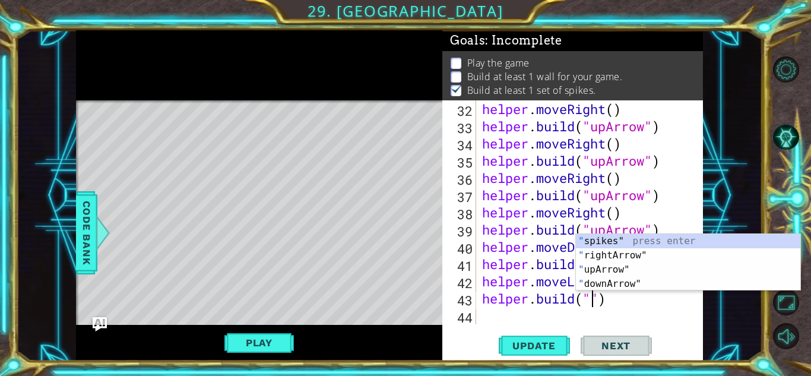
scroll to position [0, 5]
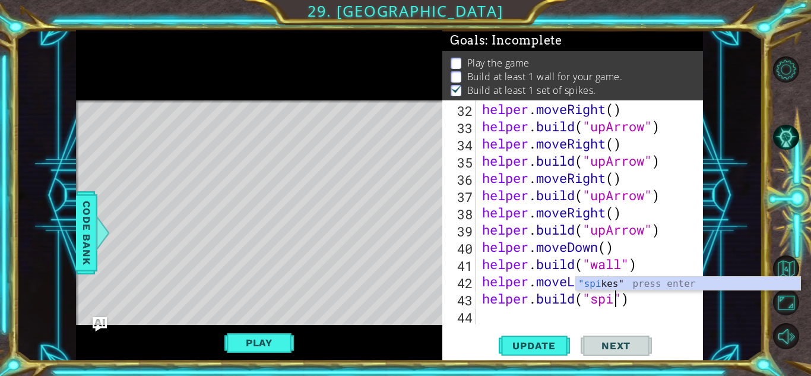
type textarea "[DOMAIN_NAME]("spikes")"
click at [602, 319] on div "helper . moveRight ( ) helper . build ( "upArrow" ) helper . moveRight ( ) help…" at bounding box center [593, 229] width 226 height 258
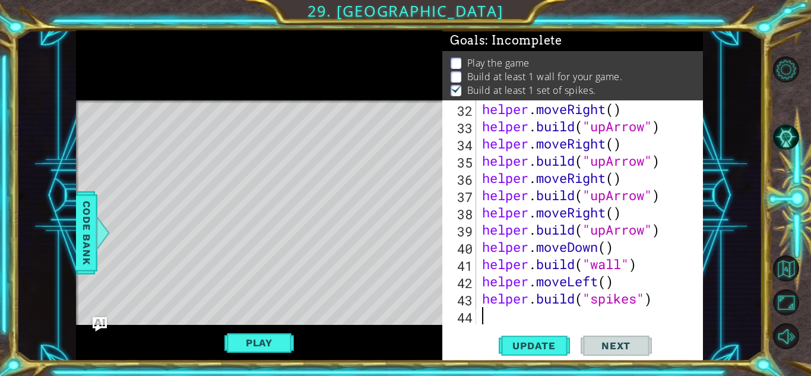
scroll to position [0, 0]
click at [235, 346] on button "Play" at bounding box center [258, 342] width 69 height 23
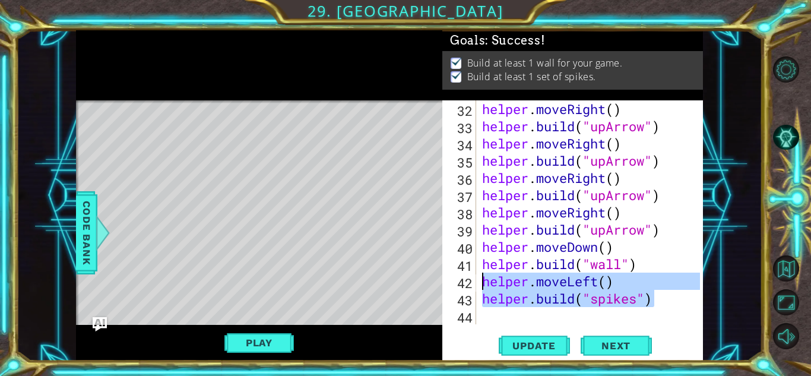
drag, startPoint x: 680, startPoint y: 307, endPoint x: 474, endPoint y: 281, distance: 208.3
click at [474, 281] on div "[DOMAIN_NAME]("spikes") 32 33 34 35 36 37 38 39 40 41 42 43 44 helper . moveRig…" at bounding box center [571, 212] width 258 height 224
type textarea "helper.moveLeft() [DOMAIN_NAME]("spikes")"
click at [484, 320] on div "helper . moveRight ( ) helper . build ( "upArrow" ) helper . moveRight ( ) help…" at bounding box center [593, 229] width 226 height 258
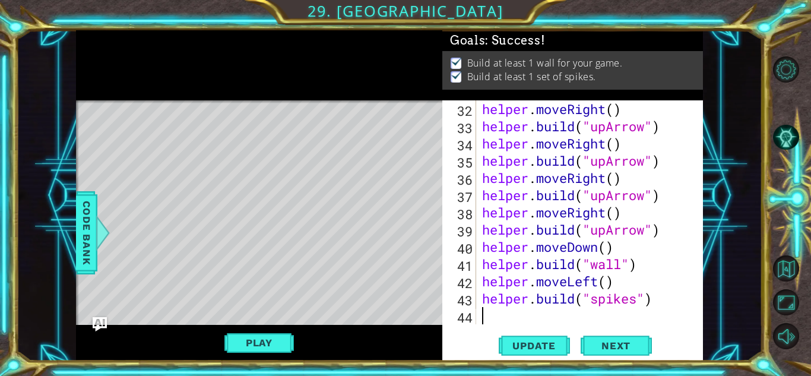
paste textarea "[DOMAIN_NAME]("spikes")"
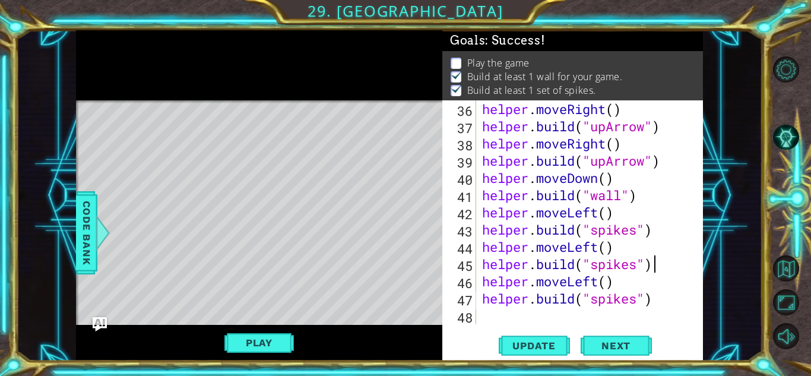
scroll to position [654, 0]
drag, startPoint x: 484, startPoint y: 320, endPoint x: 546, endPoint y: 344, distance: 66.2
click at [546, 344] on div "[DOMAIN_NAME]("spikes") 36 37 38 39 40 41 42 43 44 45 46 47 48 helper . moveRig…" at bounding box center [572, 230] width 261 height 260
click at [281, 333] on button "Play" at bounding box center [258, 342] width 69 height 23
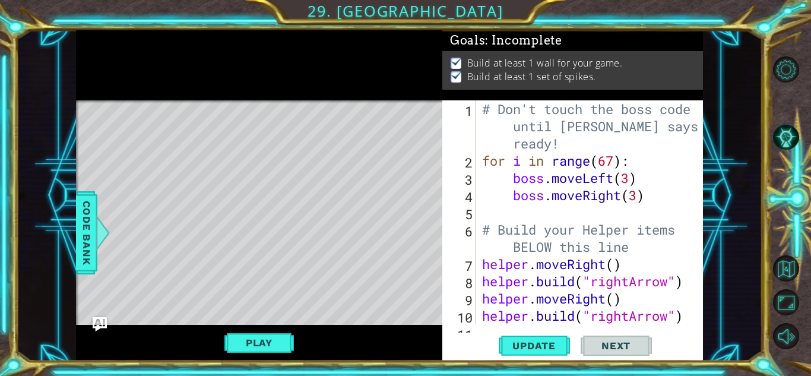
scroll to position [0, 0]
click at [652, 199] on div "# Don't touch the boss code until [PERSON_NAME] says you're ready! for i in ran…" at bounding box center [593, 246] width 226 height 293
type textarea "# Build your Helper items BELOW this line"
click at [588, 223] on div "# Don't touch the boss code until [PERSON_NAME] says you're ready! for i in ran…" at bounding box center [593, 246] width 226 height 293
click at [547, 215] on div "# Don't touch the boss code until [PERSON_NAME] says you're ready! for i in ran…" at bounding box center [593, 246] width 226 height 293
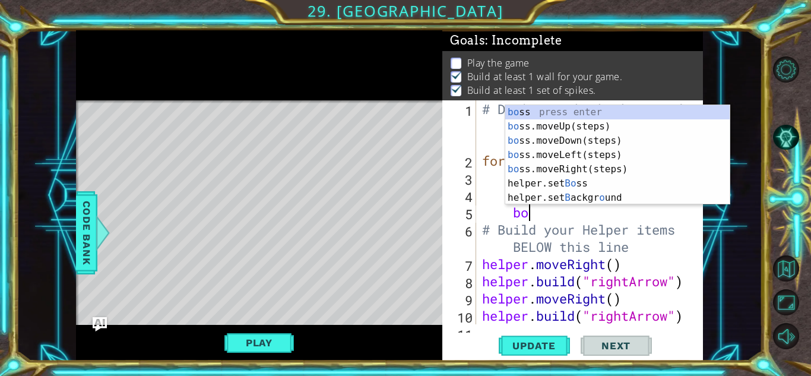
scroll to position [0, 2]
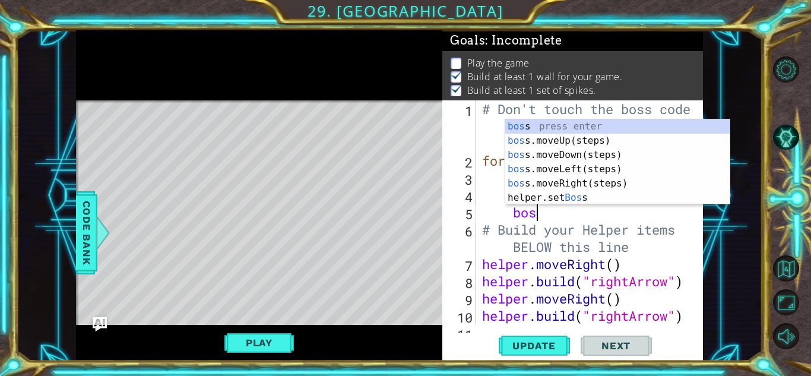
type textarea "boss"
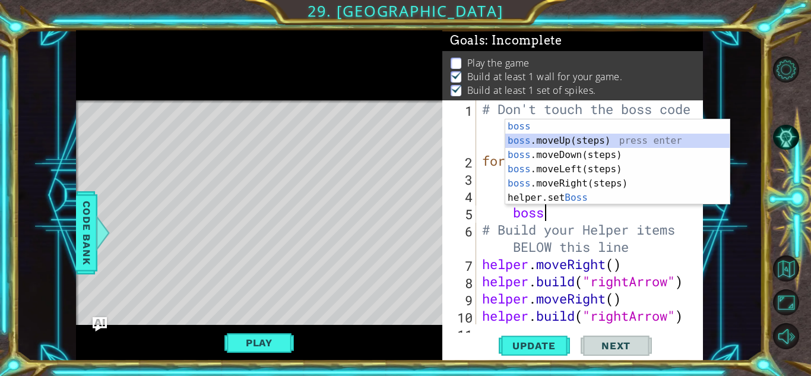
click at [565, 143] on div "boss press enter boss .moveUp(steps) press enter boss .moveDown(steps) press en…" at bounding box center [617, 176] width 224 height 114
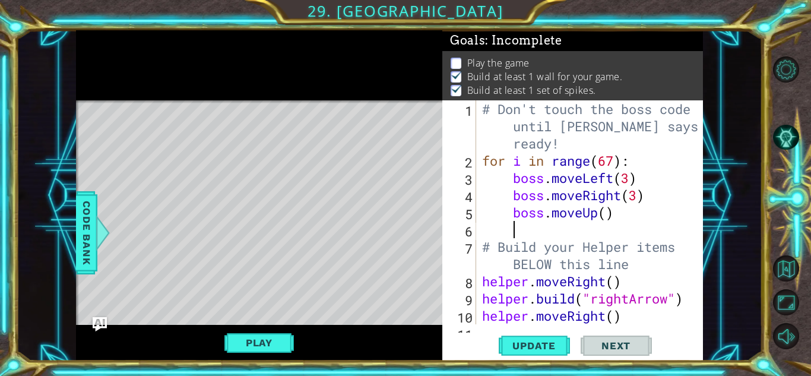
scroll to position [0, 1]
click at [607, 214] on div "# Don't touch the boss code until [PERSON_NAME] says you're ready! for i in ran…" at bounding box center [593, 246] width 226 height 293
type textarea "boss.moveUp(2)"
click at [568, 235] on div "# Don't touch the boss code until [PERSON_NAME] says you're ready! for i in ran…" at bounding box center [593, 246] width 226 height 293
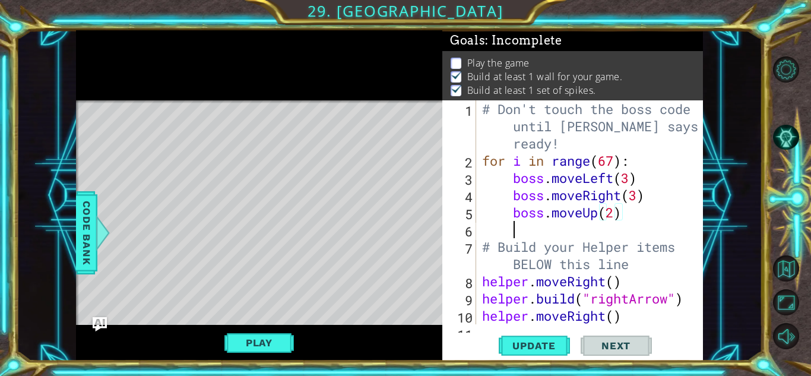
click at [521, 230] on div "# Don't touch the boss code until [PERSON_NAME] says you're ready! for i in ran…" at bounding box center [593, 246] width 226 height 293
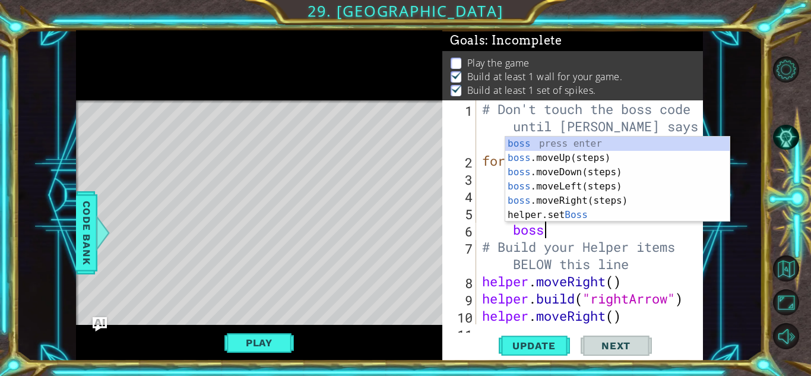
scroll to position [0, 2]
click at [587, 169] on div "boss press enter boss .moveUp(steps) press enter boss .moveDown(steps) press en…" at bounding box center [617, 194] width 224 height 114
click at [610, 173] on div "# Don't touch the boss code until [PERSON_NAME] says you're ready! for i in ran…" at bounding box center [593, 246] width 226 height 293
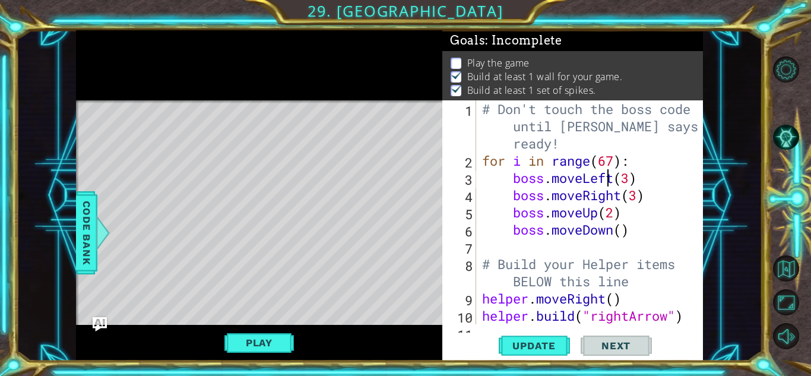
scroll to position [0, 1]
click at [622, 233] on div "# Don't touch the boss code until [PERSON_NAME] says you're ready! for i in ran…" at bounding box center [593, 246] width 226 height 293
type textarea "boss.moveDown(2)"
click at [553, 349] on span "Update" at bounding box center [534, 346] width 67 height 12
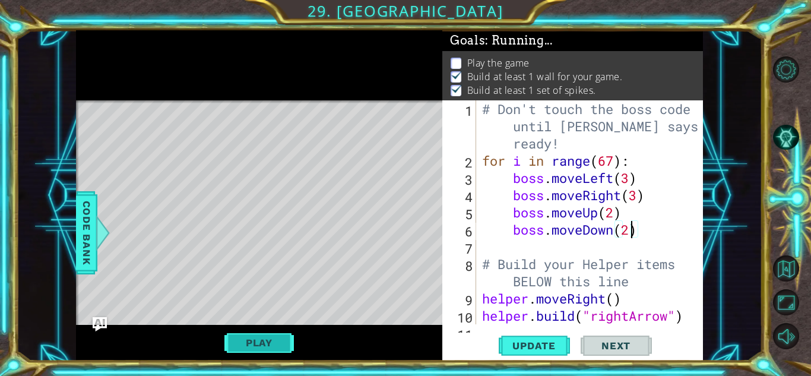
click at [261, 338] on button "Play" at bounding box center [258, 342] width 69 height 23
